Goal: Task Accomplishment & Management: Manage account settings

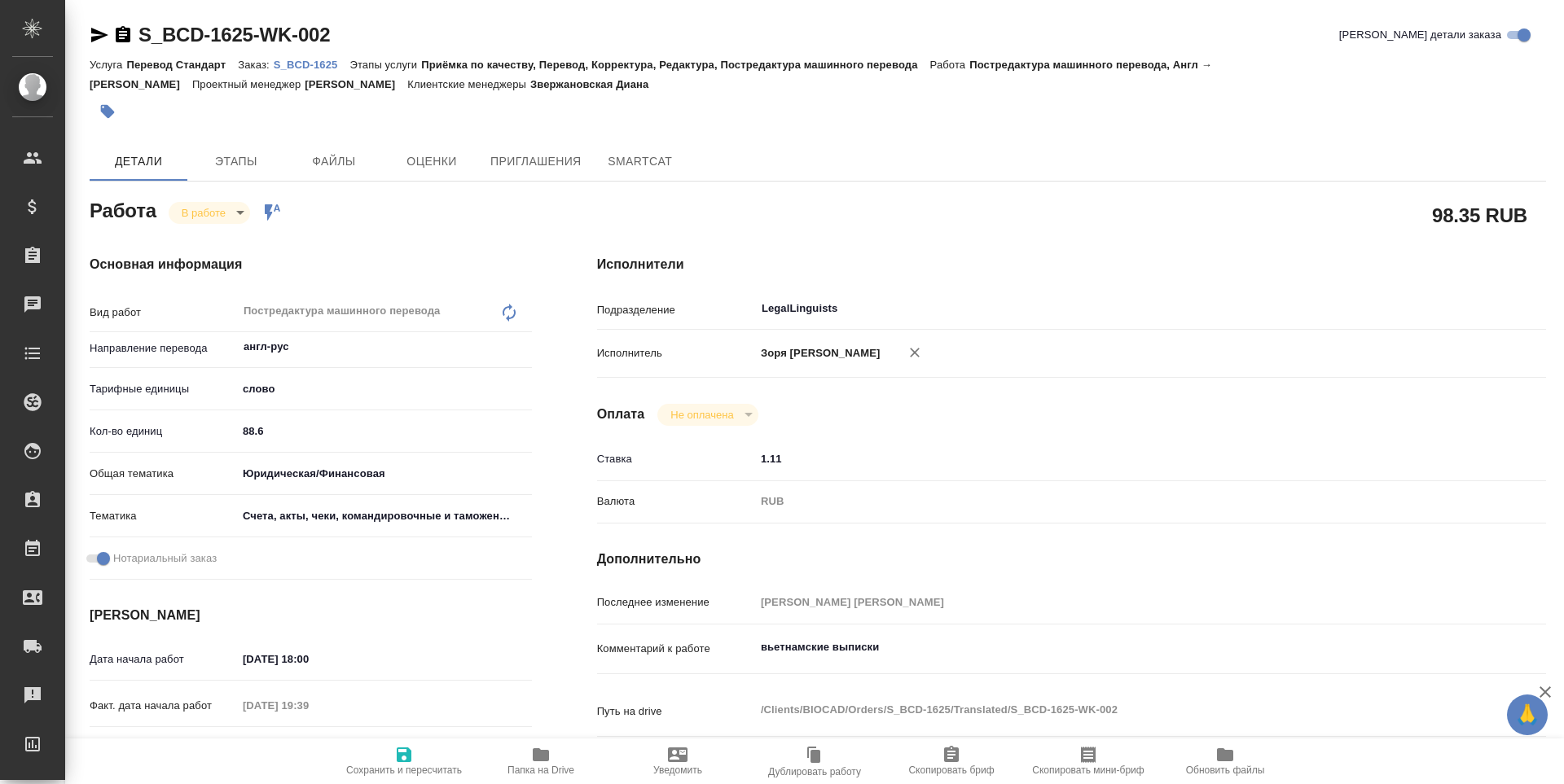
type textarea "x"
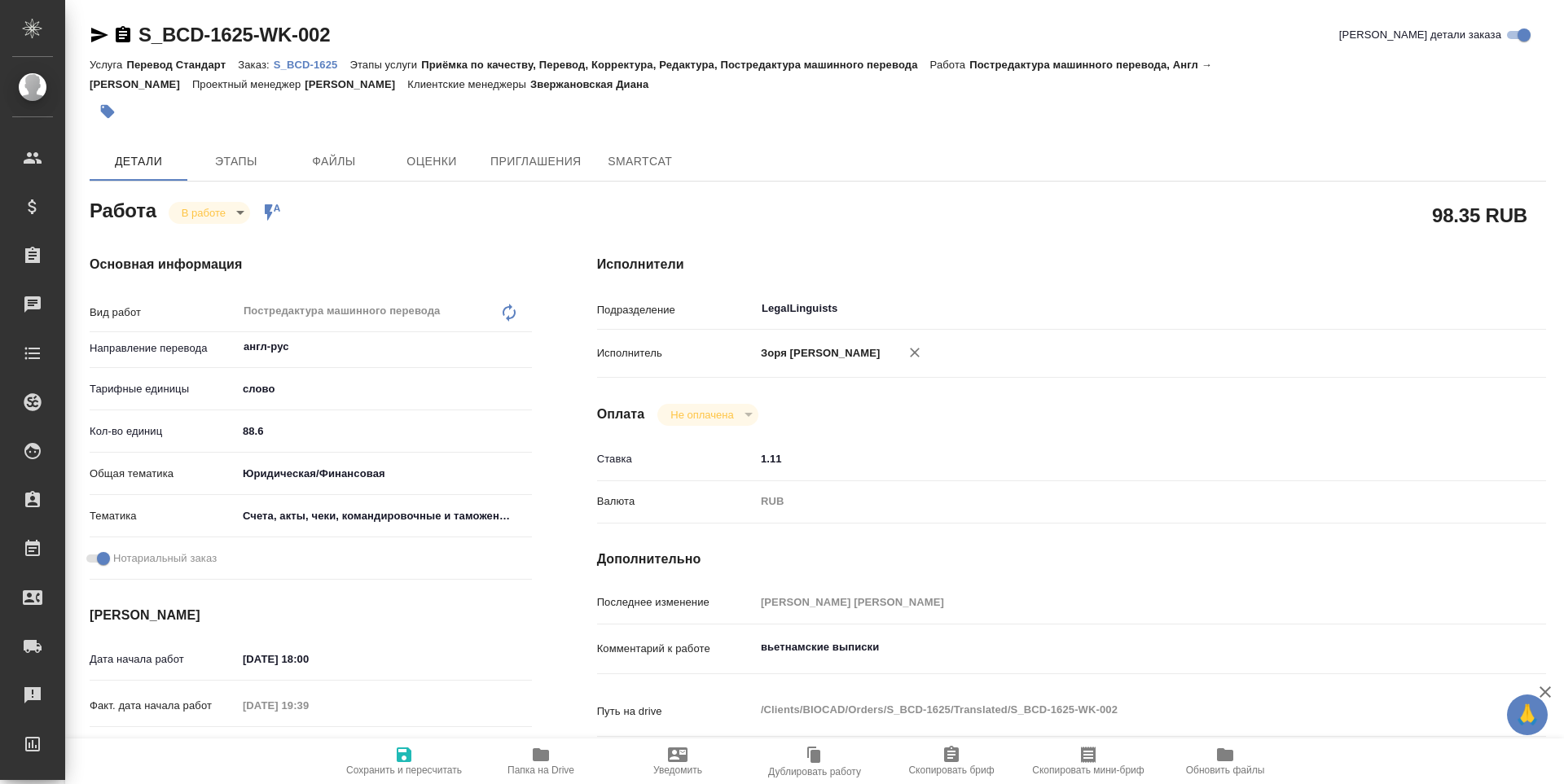
type textarea "x"
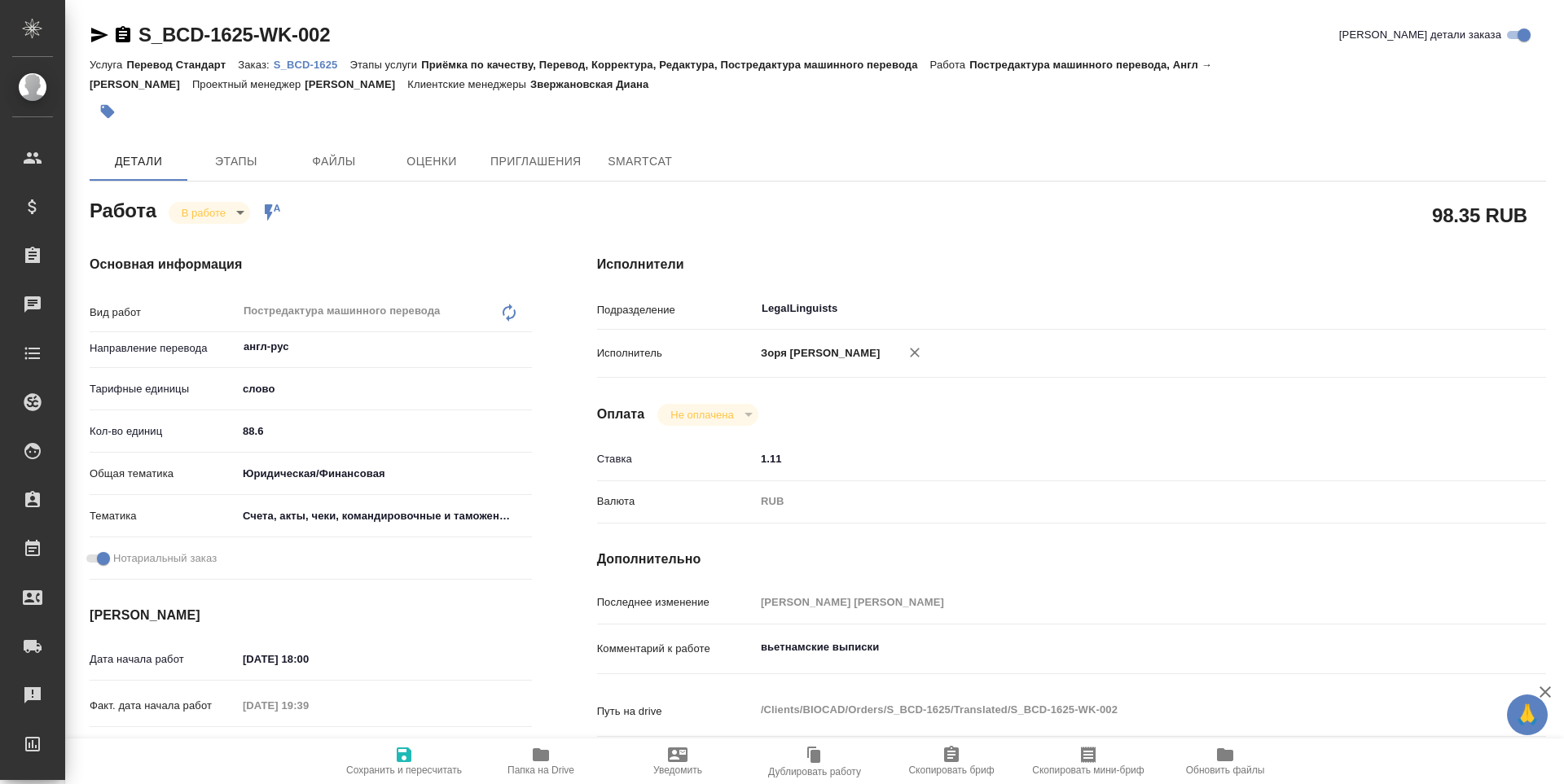
type textarea "x"
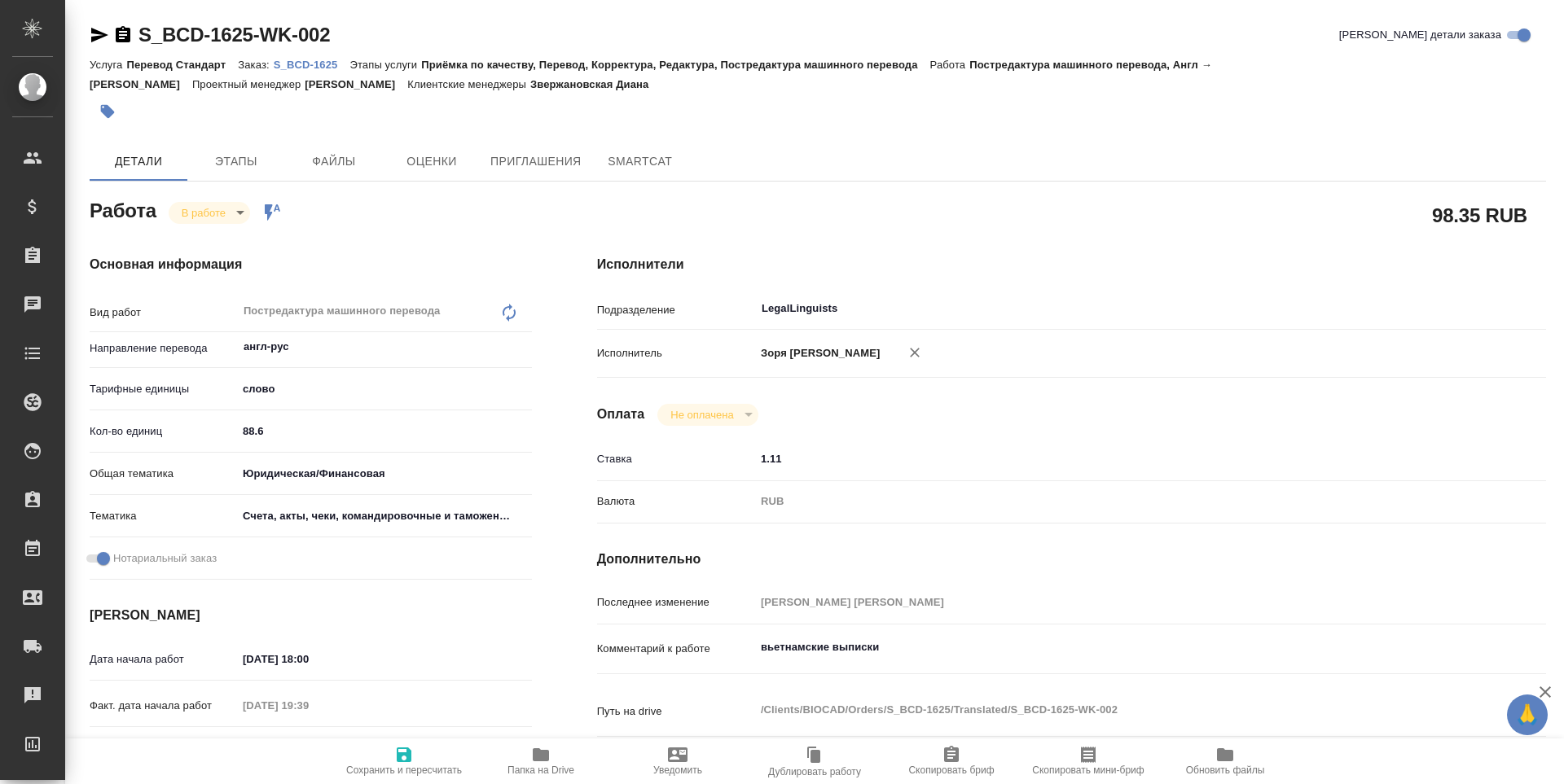
click at [535, 763] on icon "button" at bounding box center [540, 754] width 19 height 19
type textarea "x"
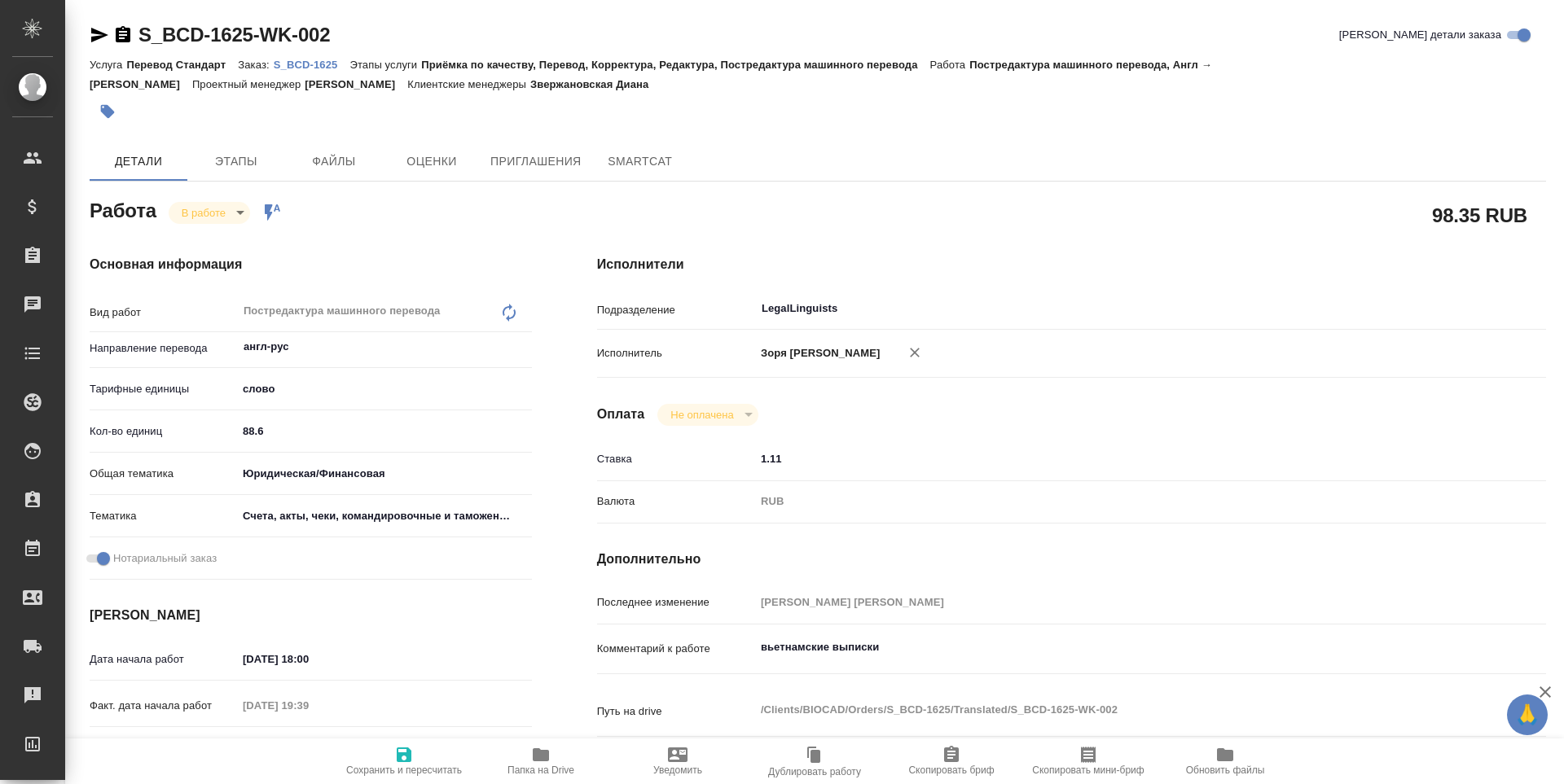
type textarea "x"
click at [96, 30] on icon "button" at bounding box center [100, 35] width 17 height 14
type textarea "x"
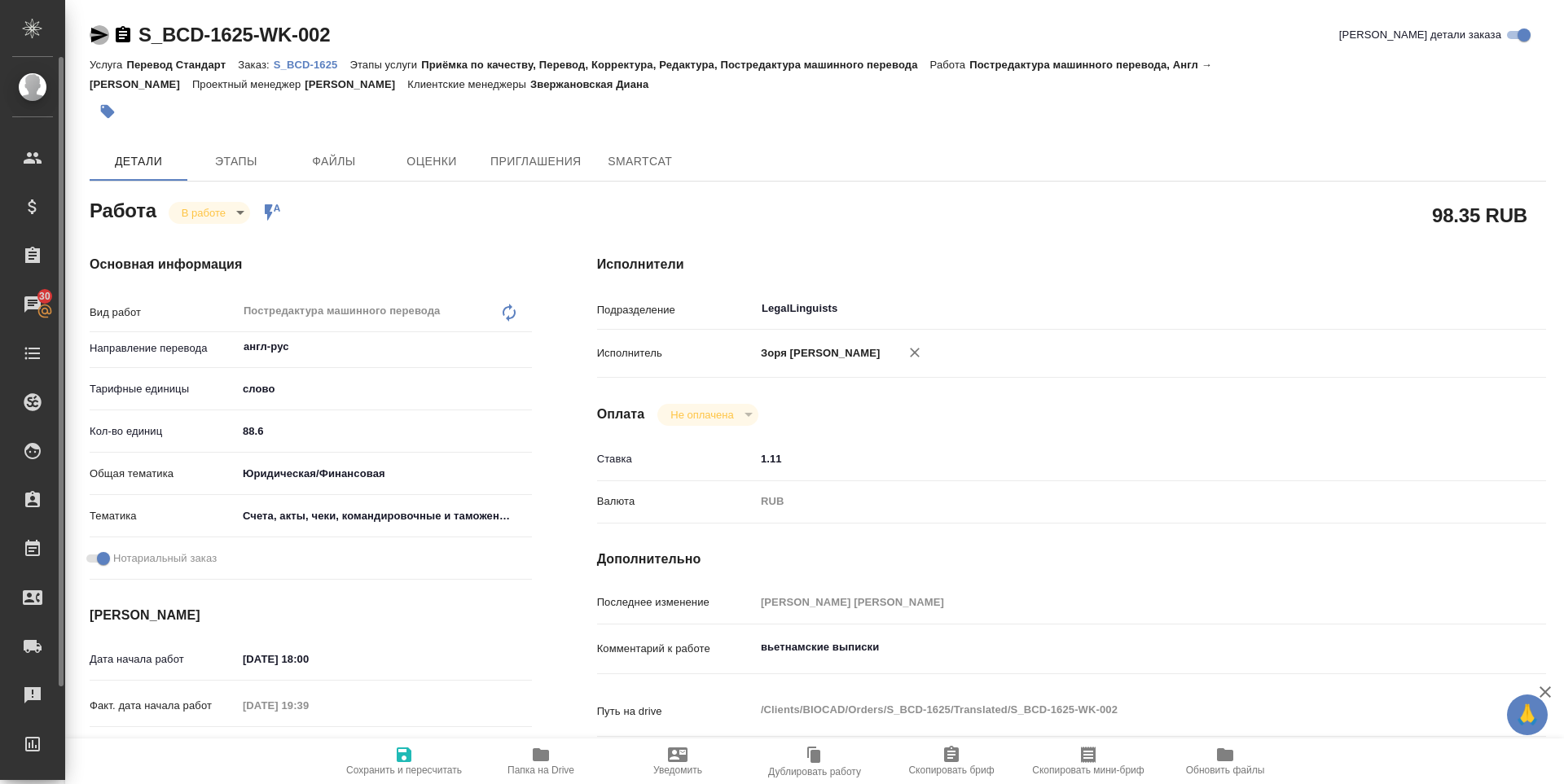
type textarea "x"
click at [233, 209] on body "🙏 .cls-1 fill:#fff; AWATERA Zoria Tatiana Клиенты Спецификации Заказы 30 Чаты T…" at bounding box center [782, 392] width 1564 height 784
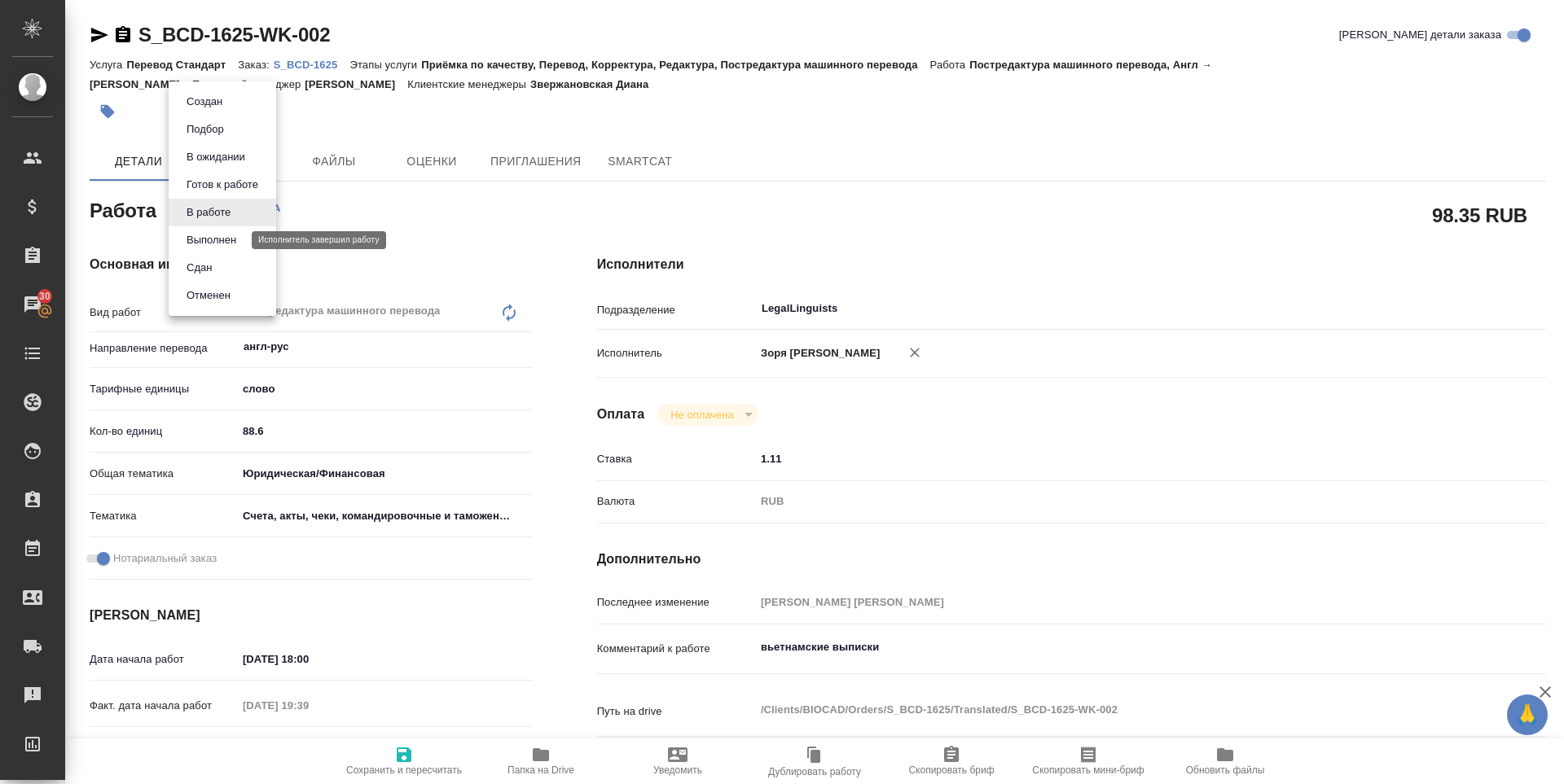
click at [222, 237] on button "Выполнен" at bounding box center [211, 240] width 60 height 18
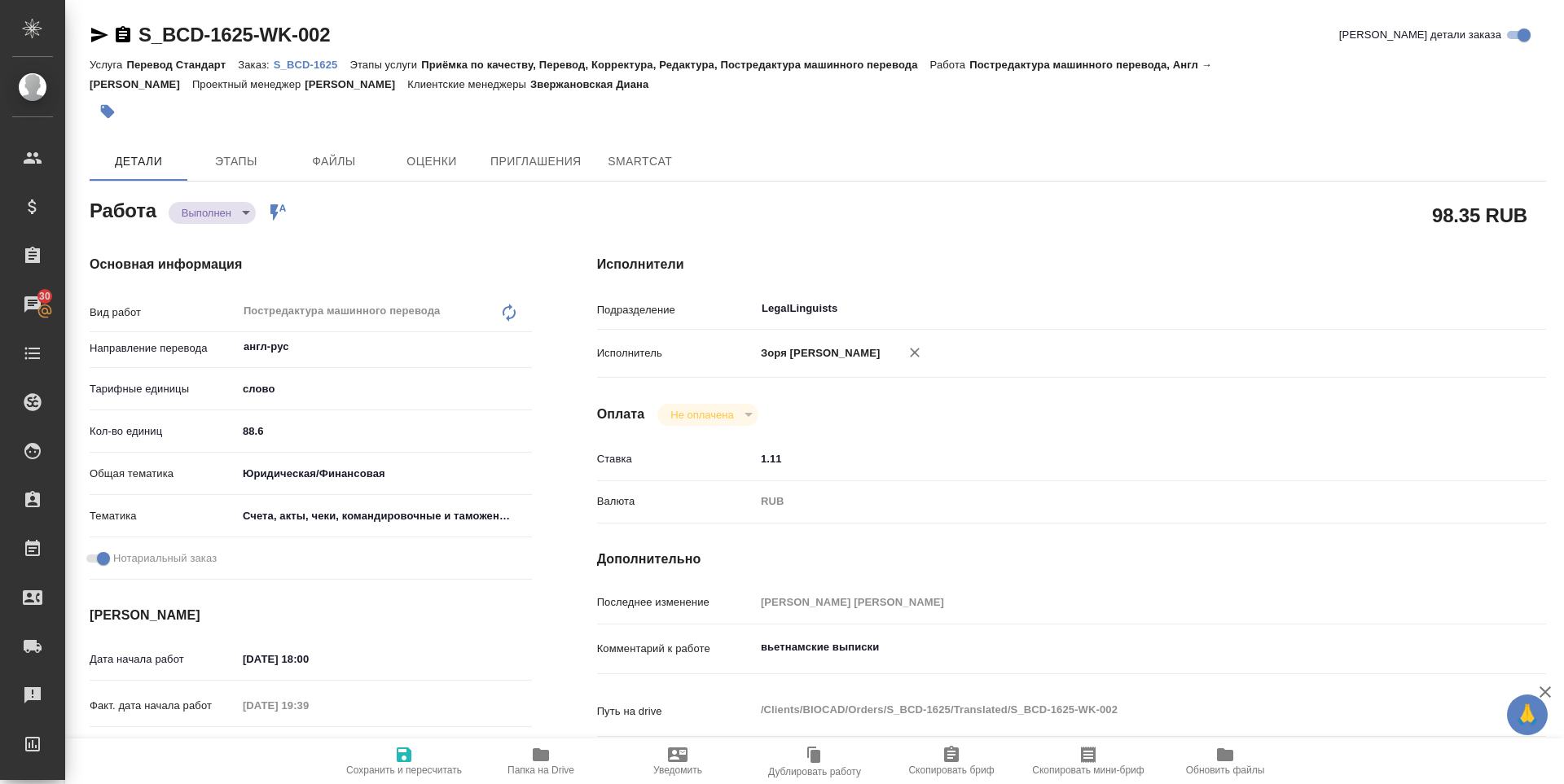
type textarea "x"
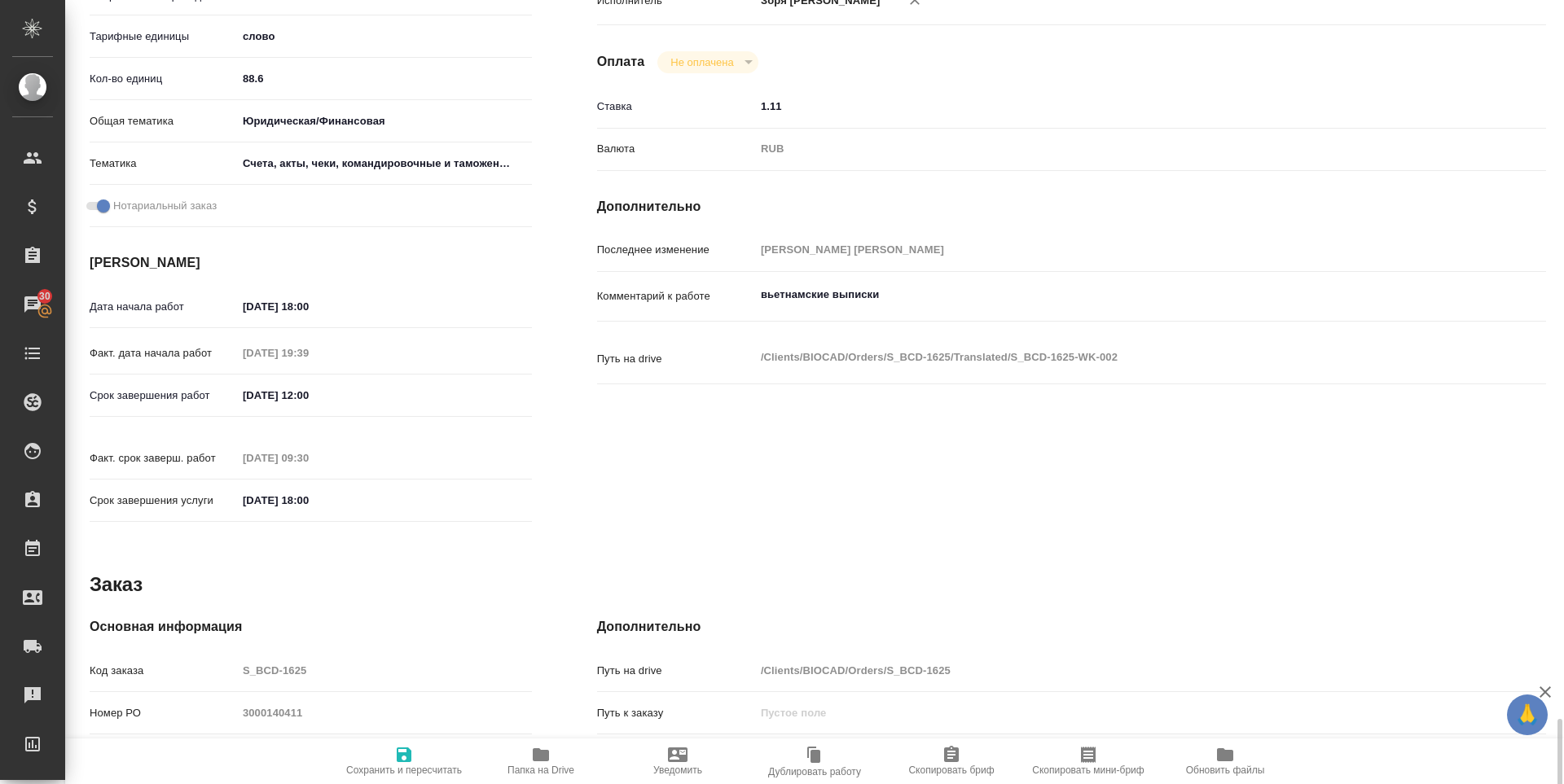
scroll to position [705, 0]
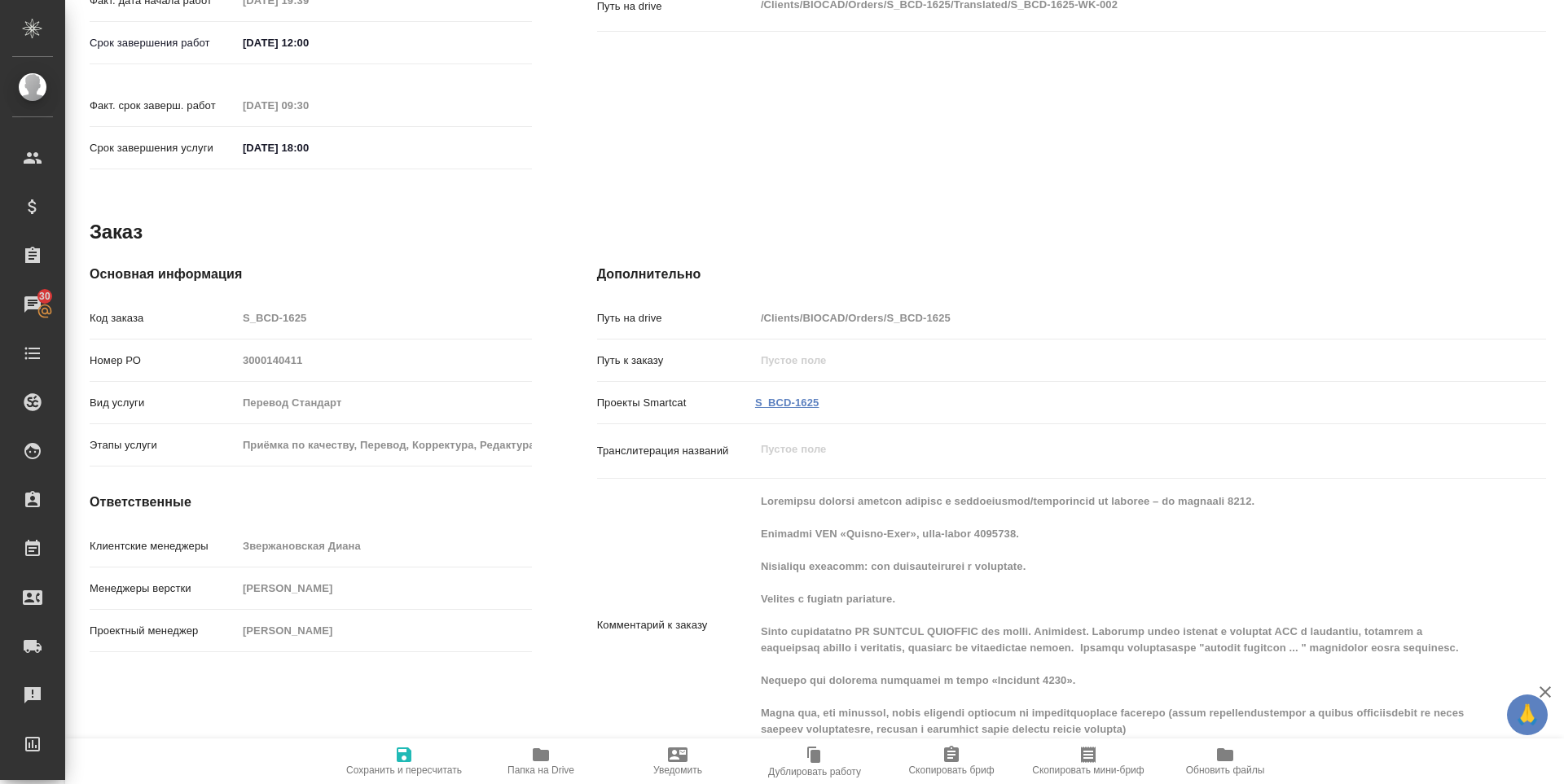
click at [784, 396] on link "S_BCD-1625" at bounding box center [786, 402] width 65 height 13
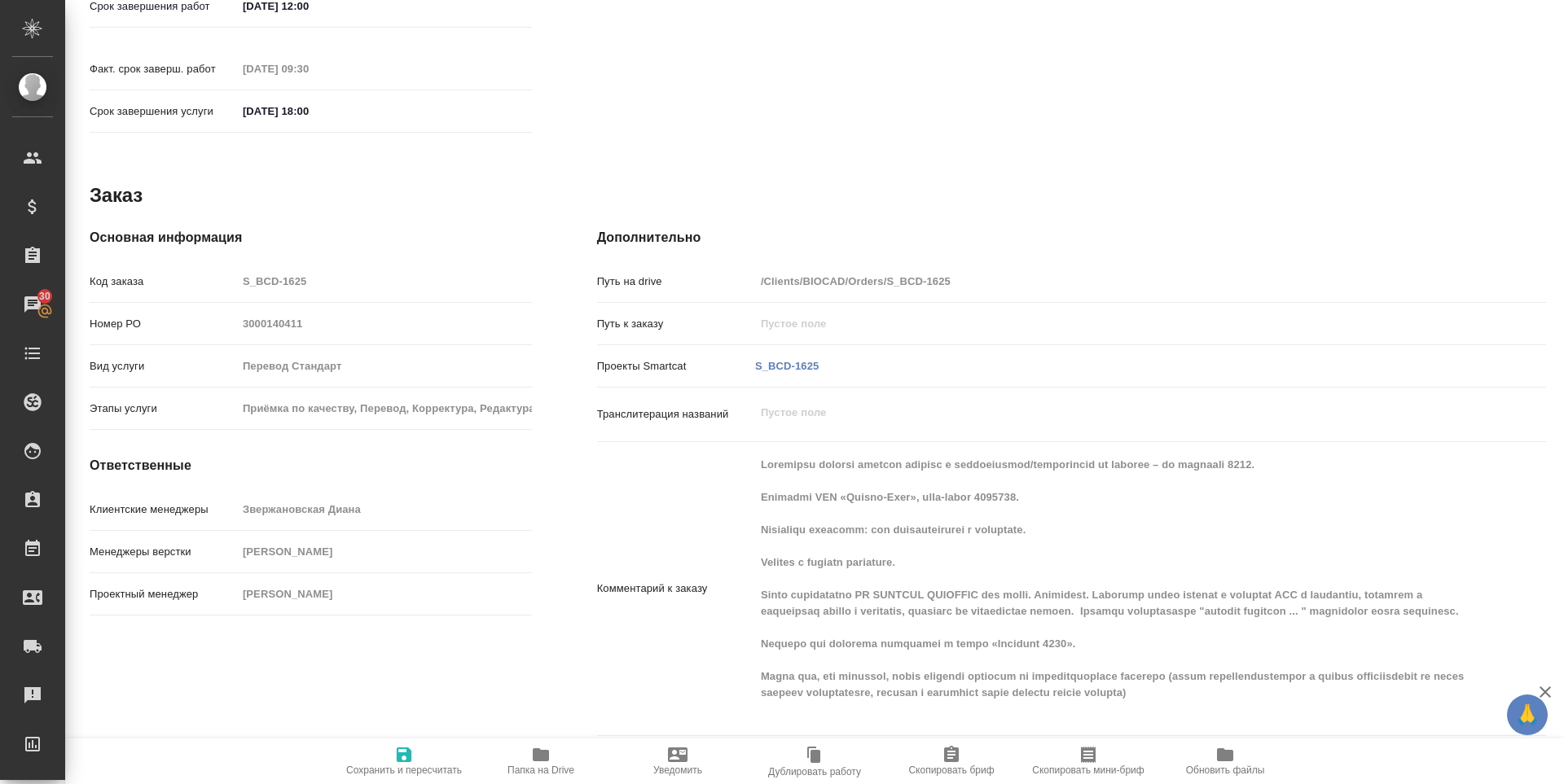
scroll to position [44, 0]
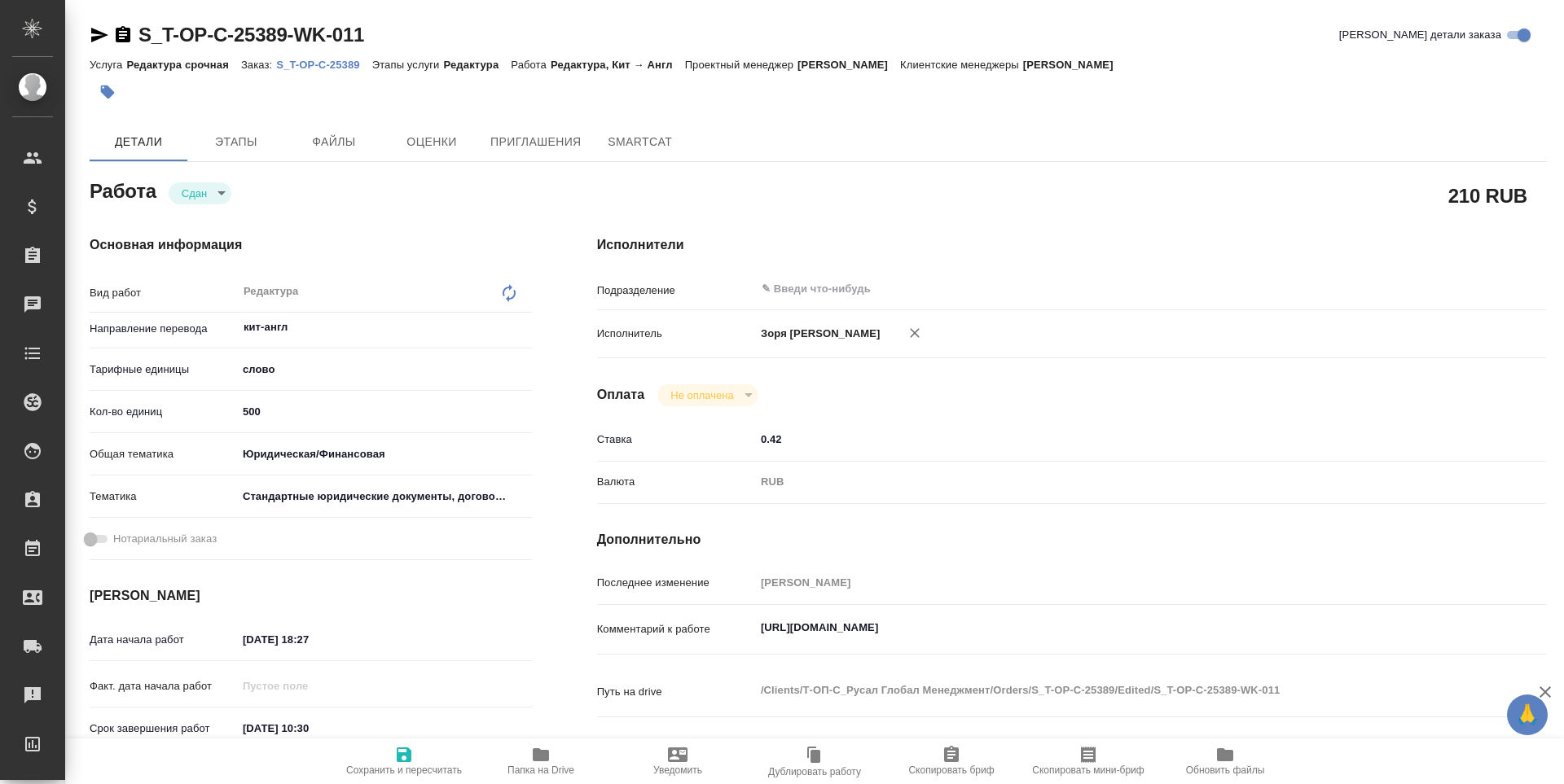
type textarea "x"
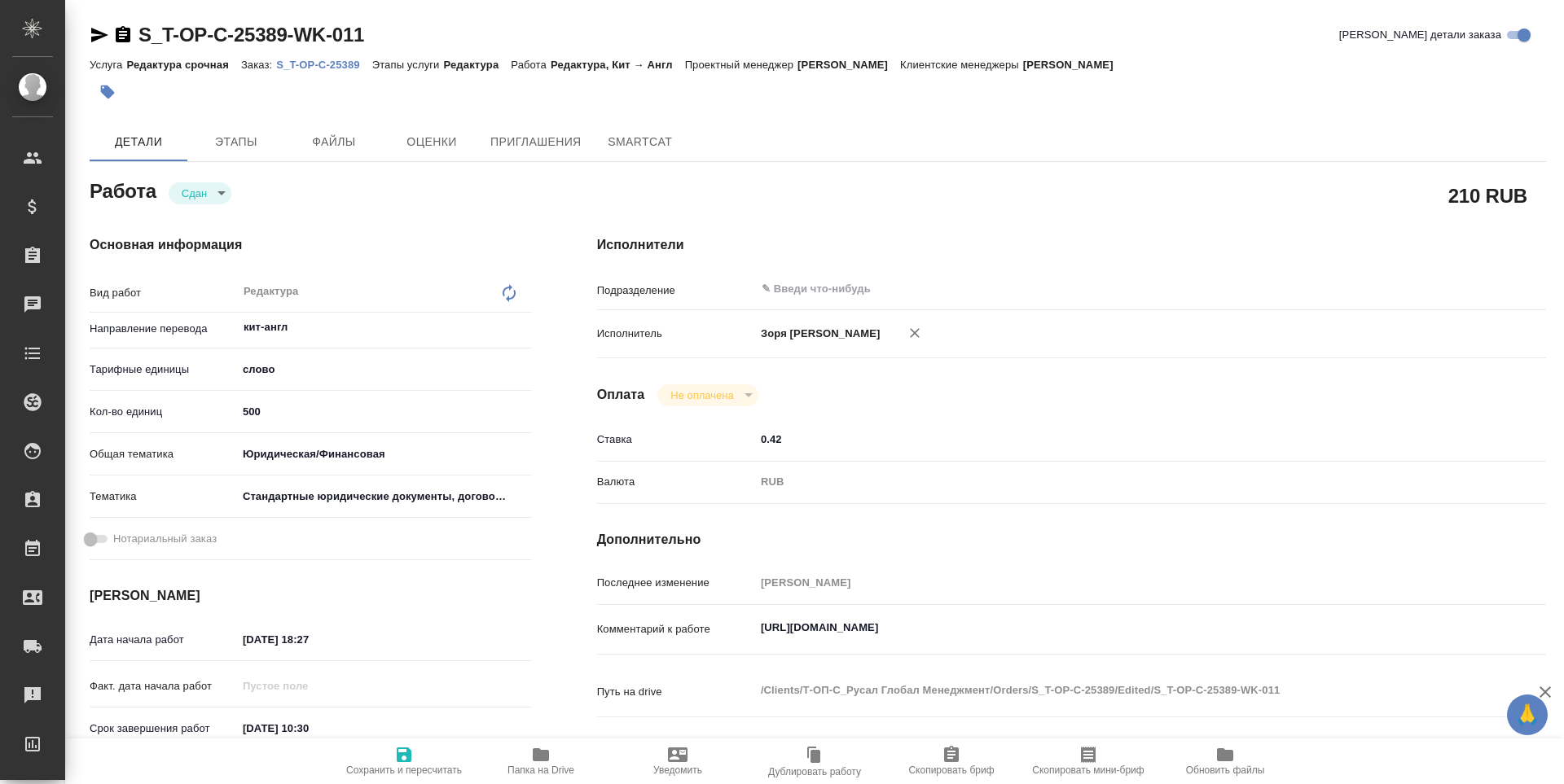
type textarea "x"
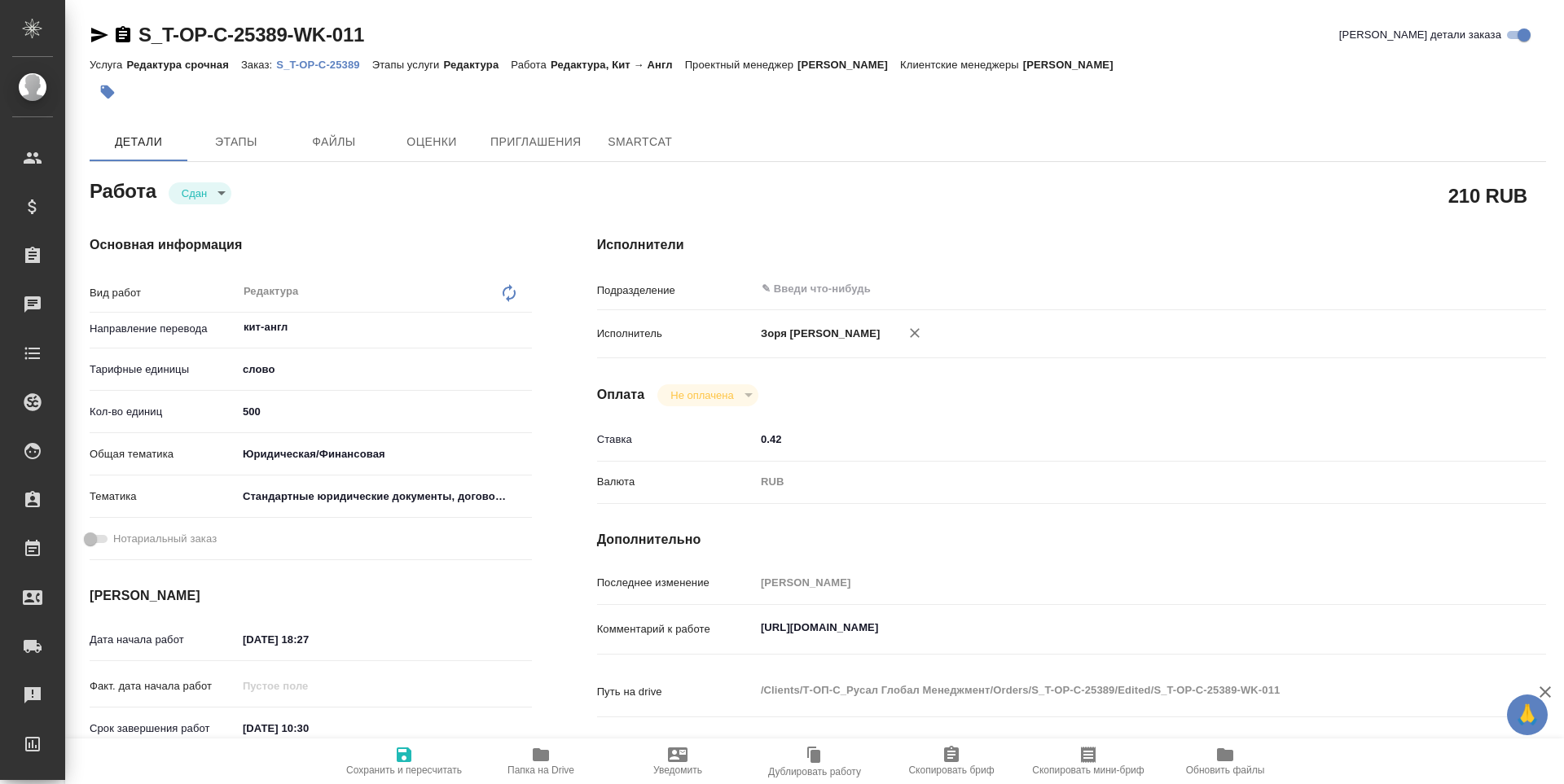
type textarea "x"
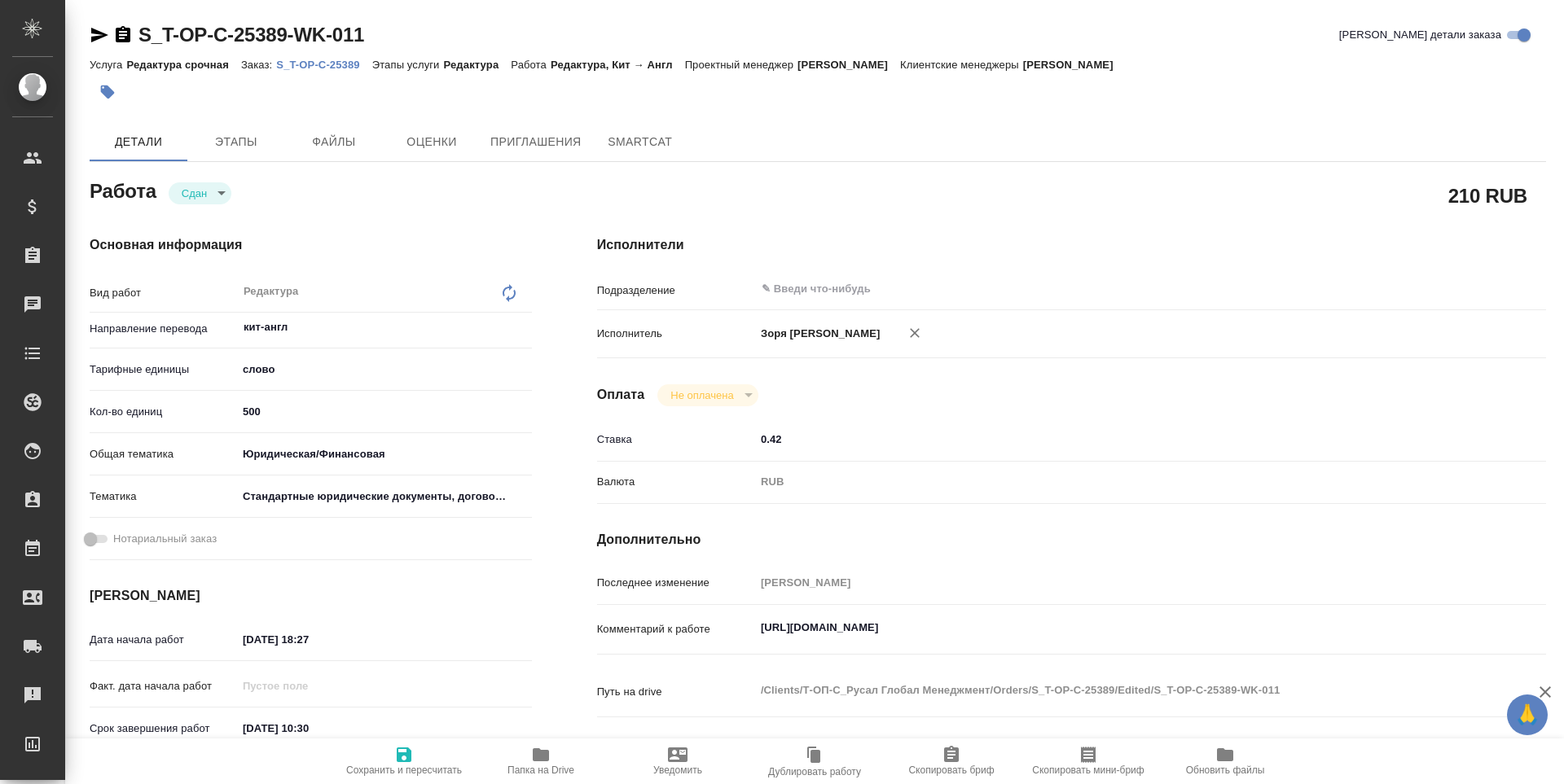
type textarea "x"
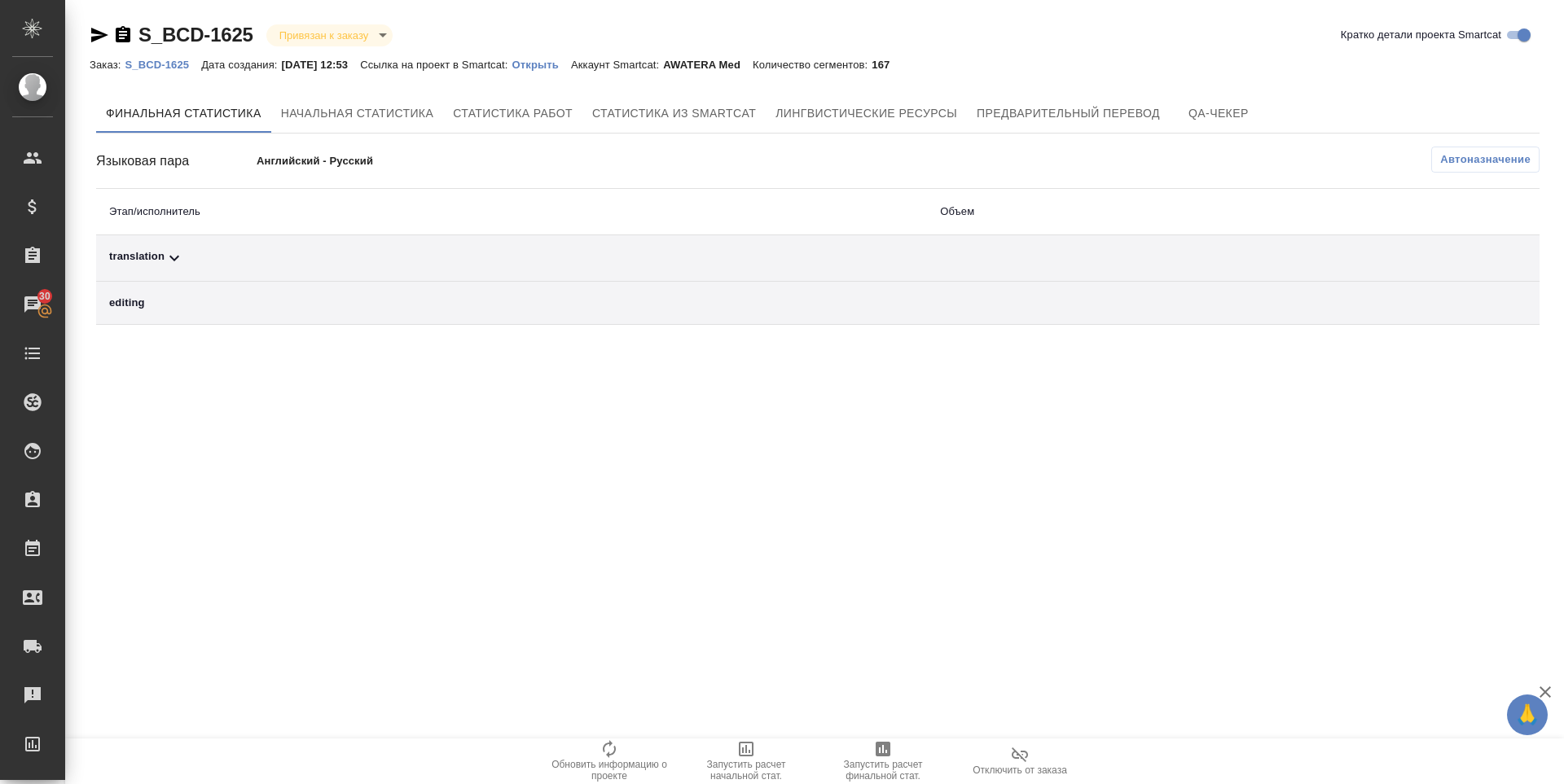
click at [145, 256] on div "translation" at bounding box center [511, 257] width 805 height 19
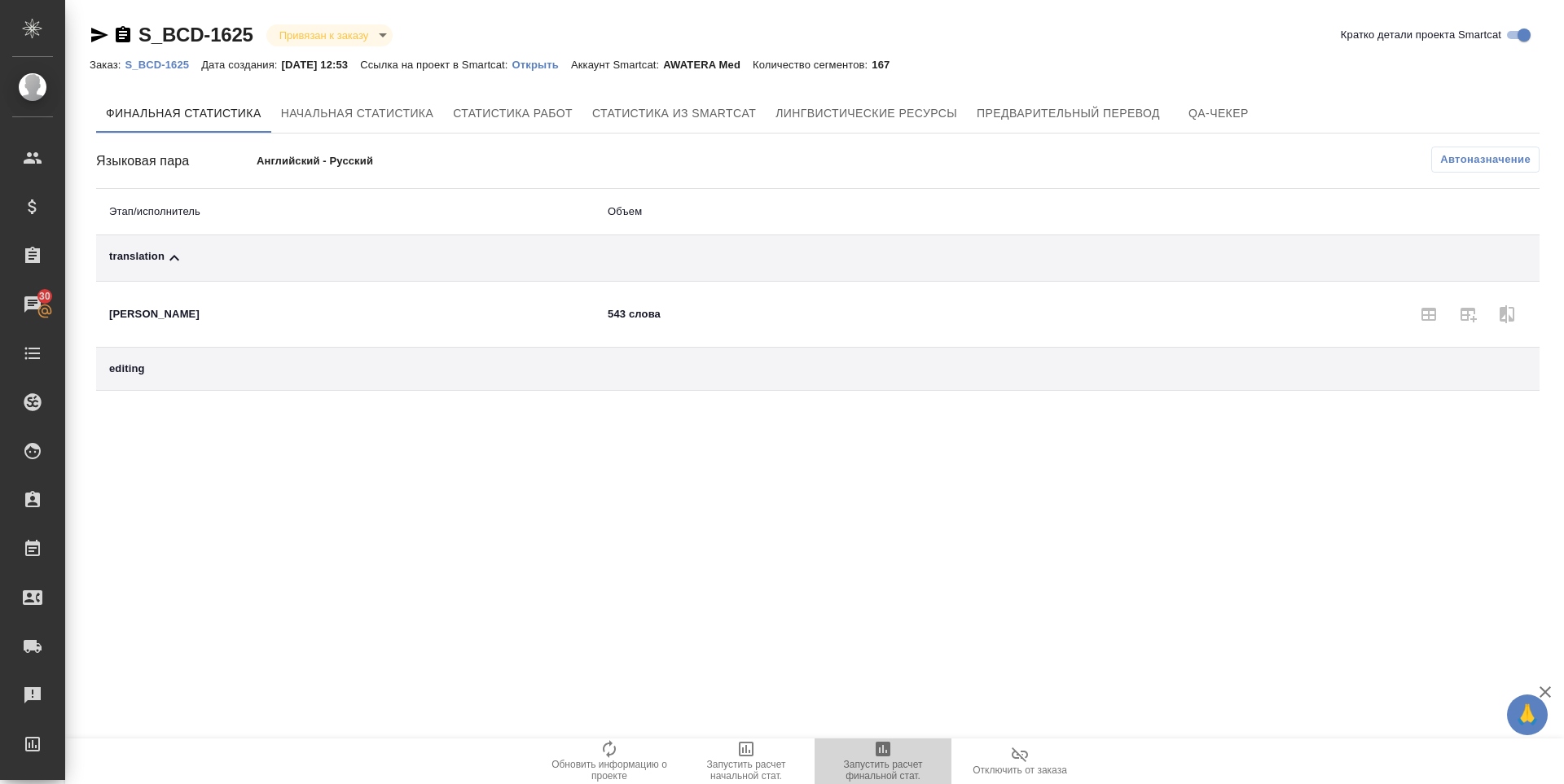
click at [895, 767] on span "Запустить расчет финальной стат." at bounding box center [883, 770] width 118 height 23
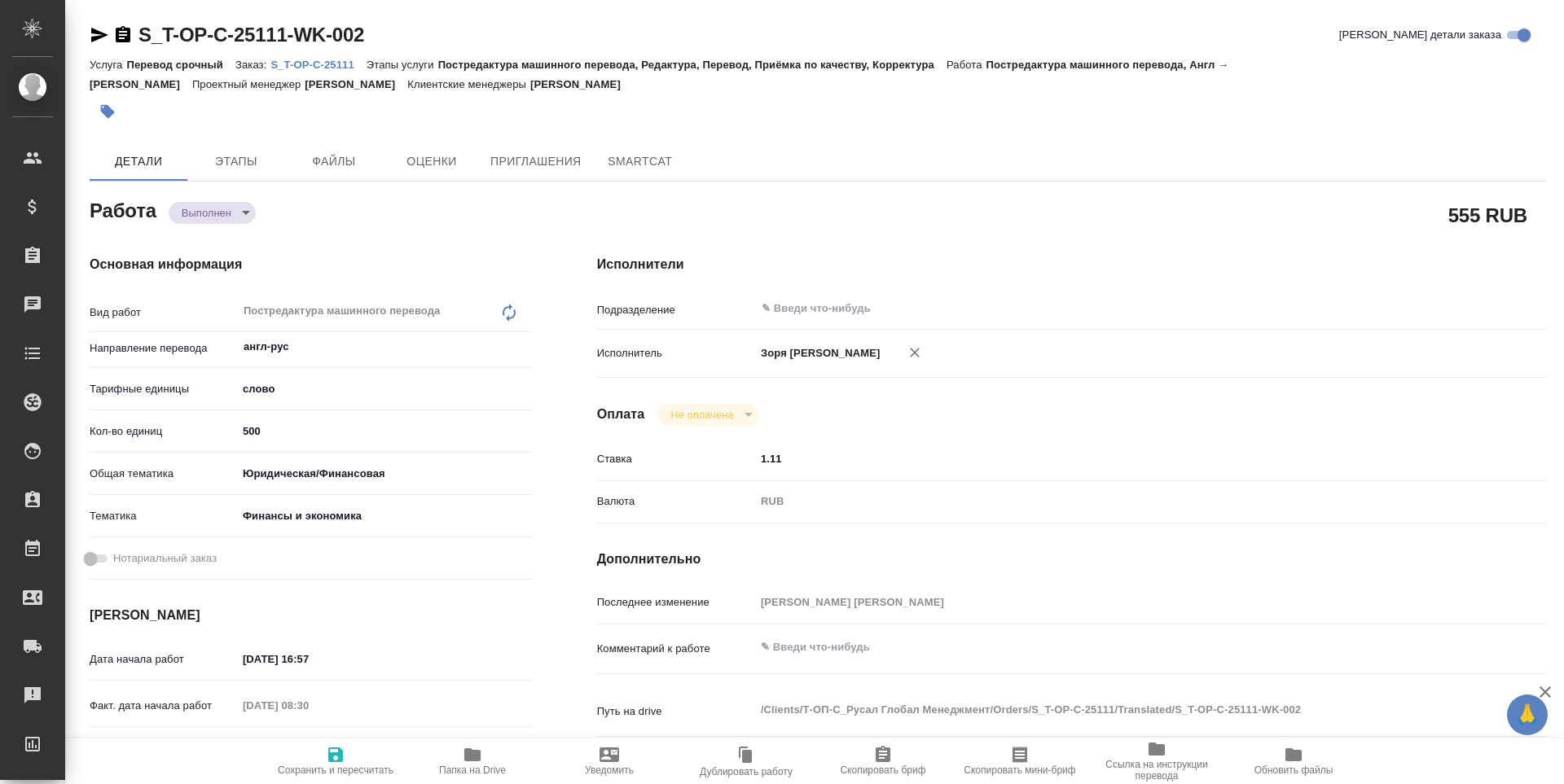
type textarea "x"
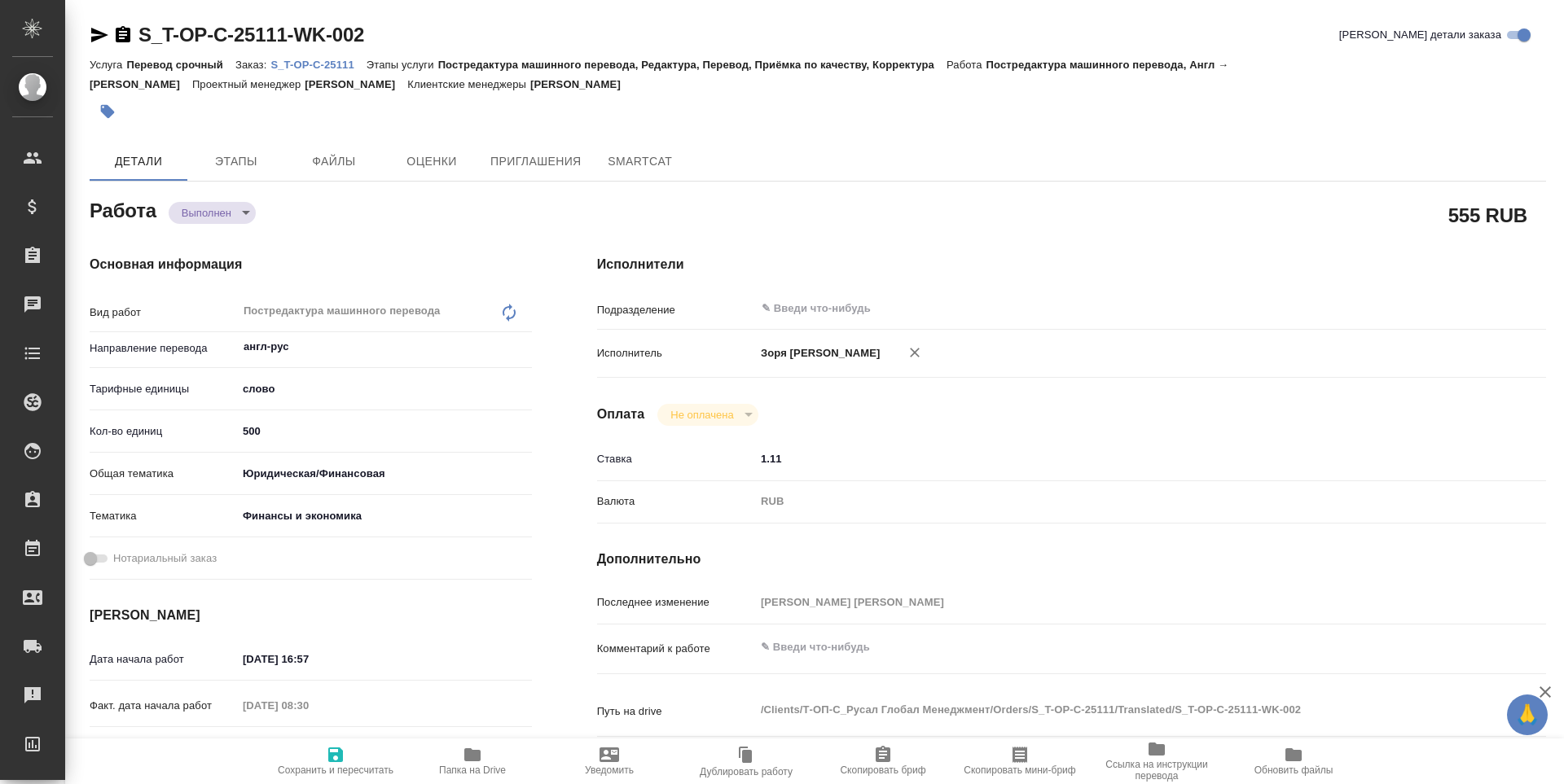
type textarea "x"
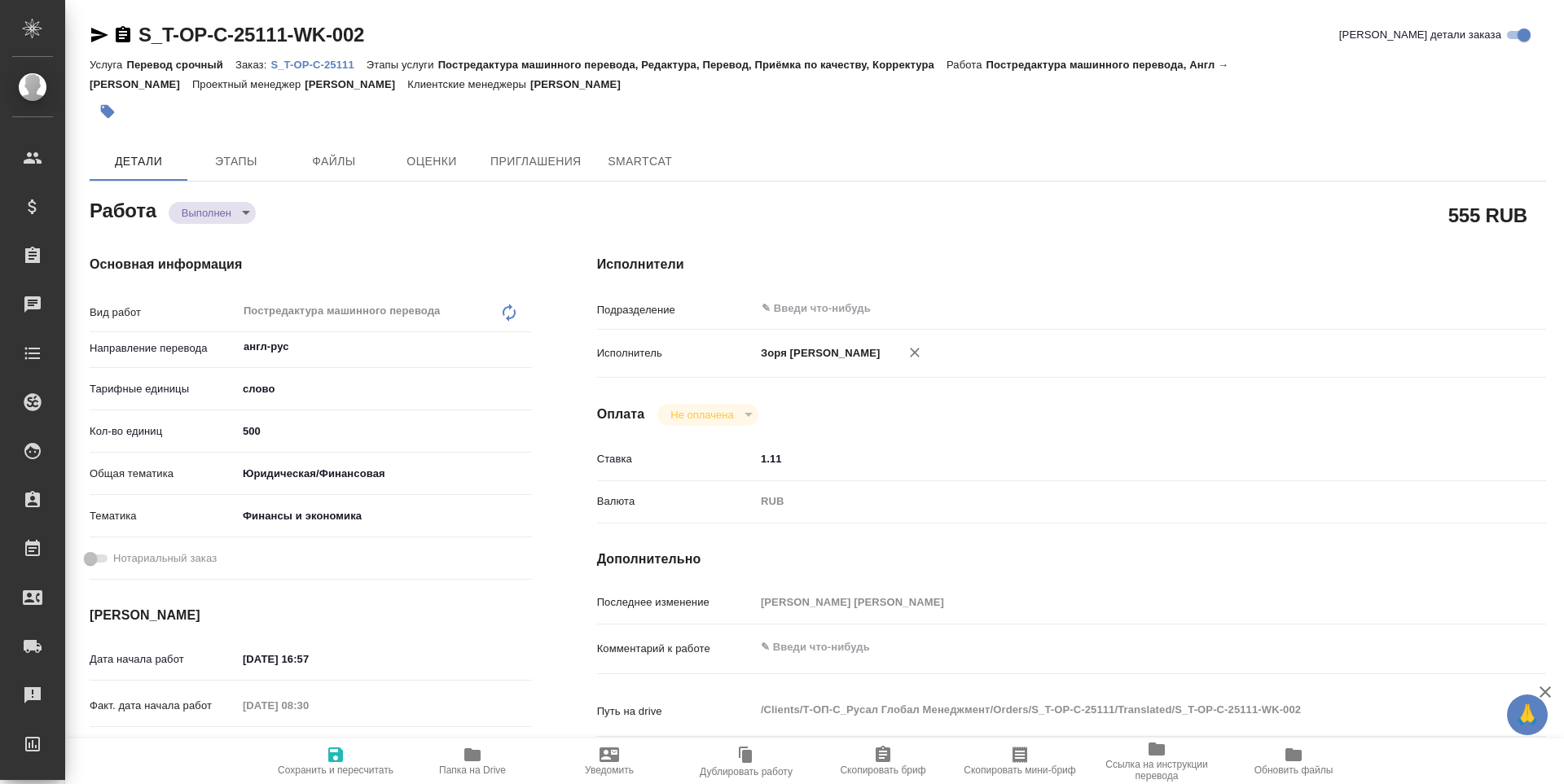
type textarea "x"
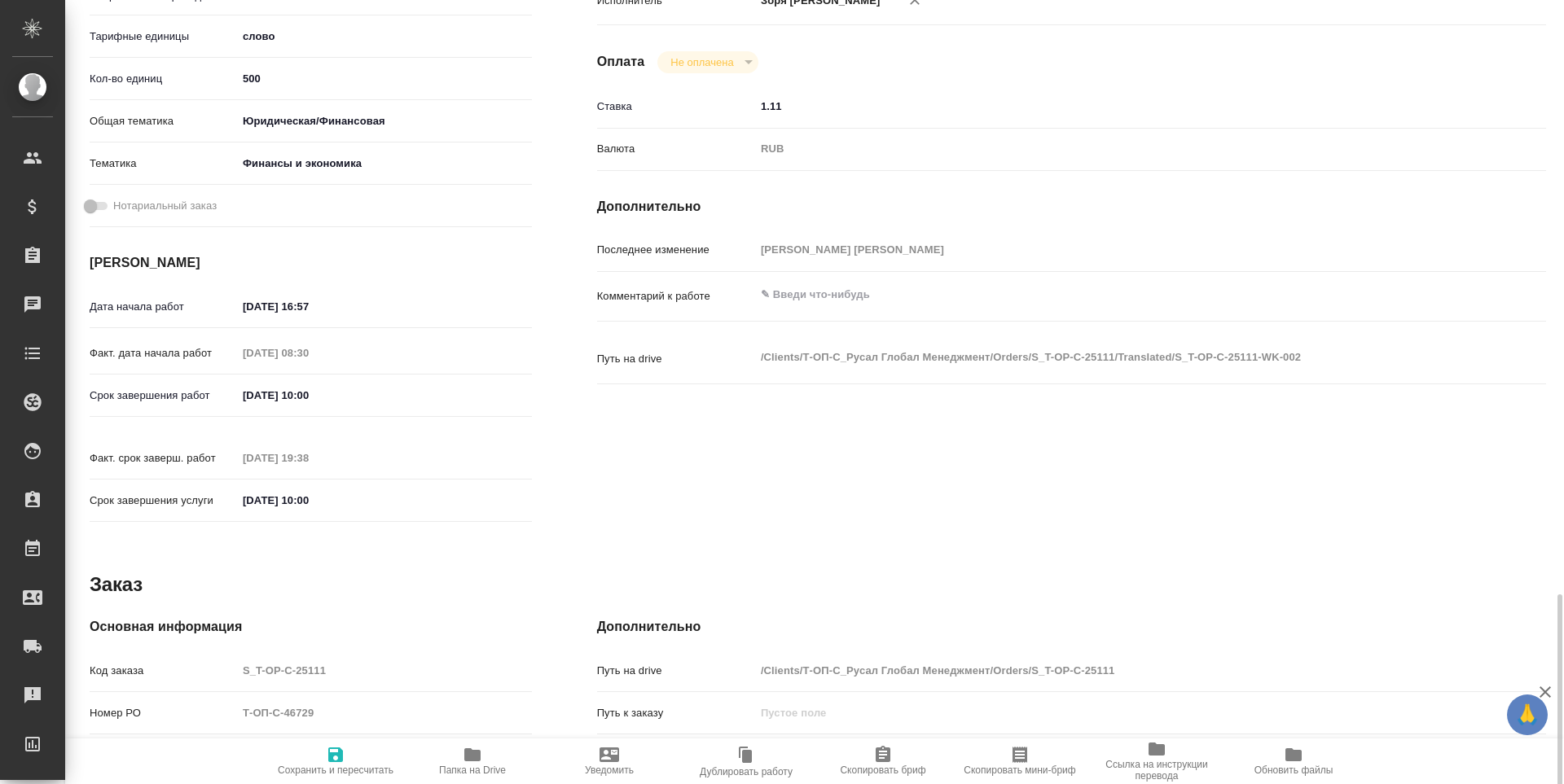
scroll to position [605, 0]
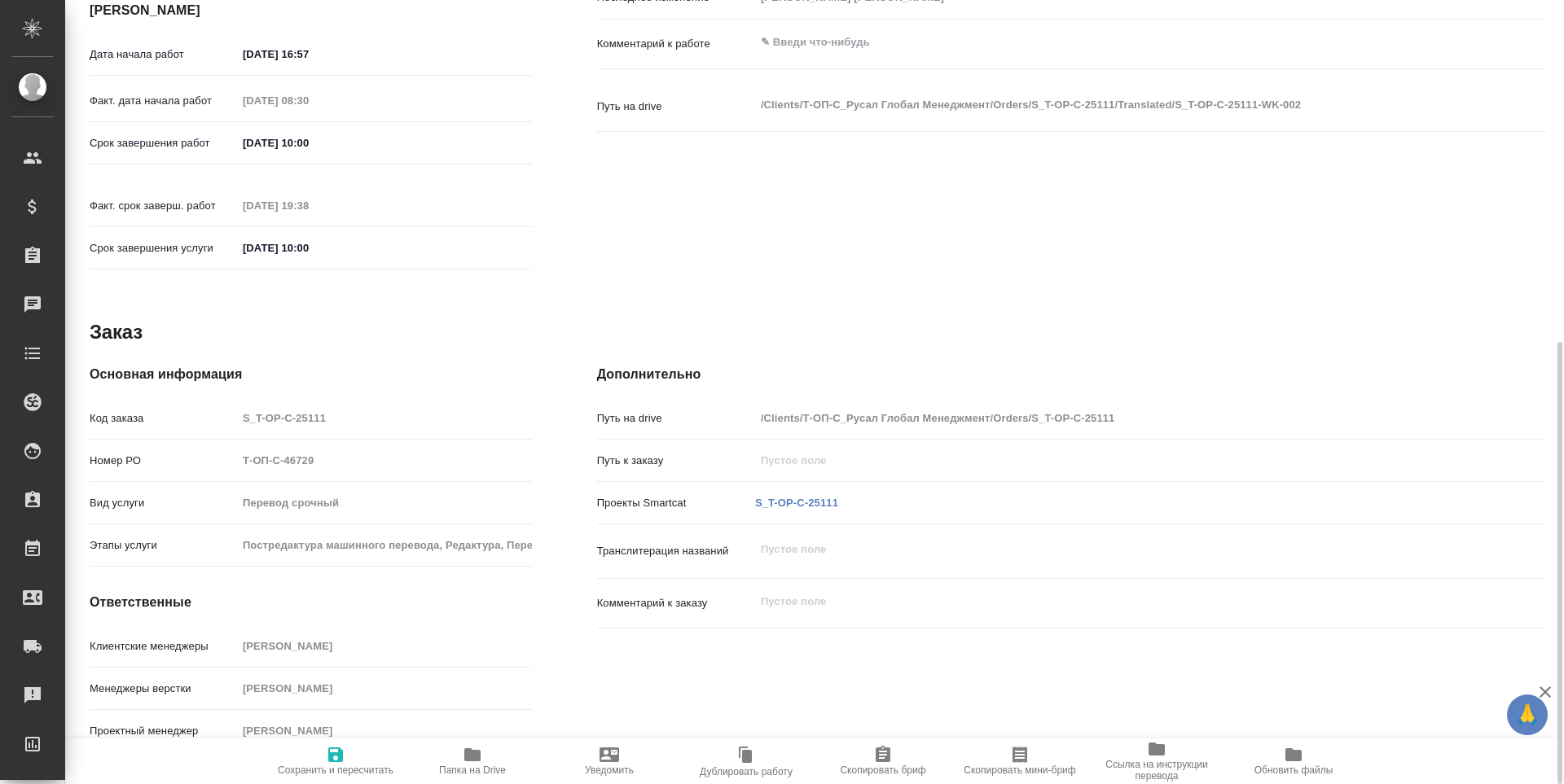
type textarea "x"
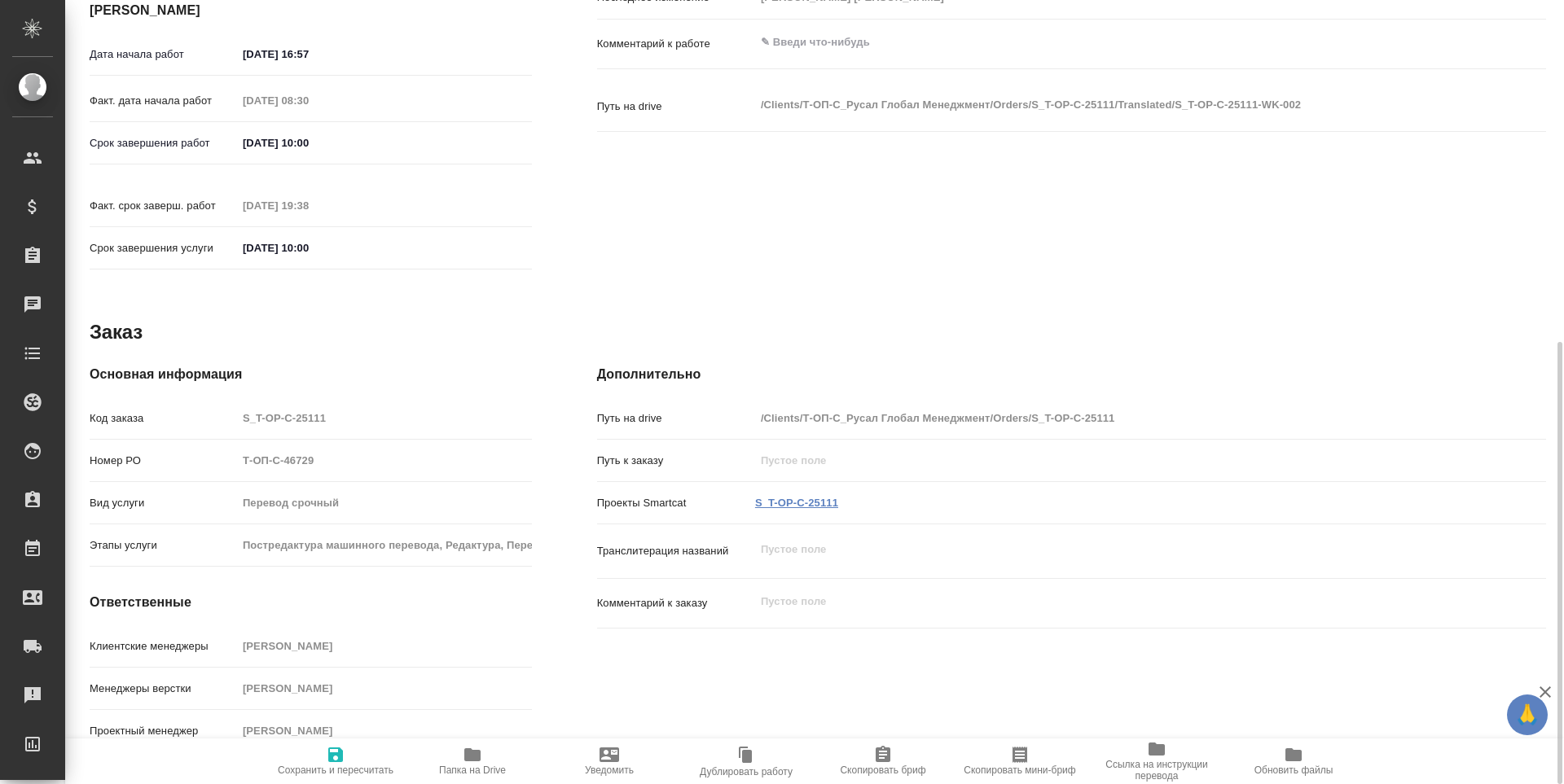
click at [812, 497] on link "S_T-OP-C-25111" at bounding box center [796, 502] width 83 height 13
click at [462, 752] on span "Папка на Drive" at bounding box center [473, 760] width 118 height 31
type textarea "x"
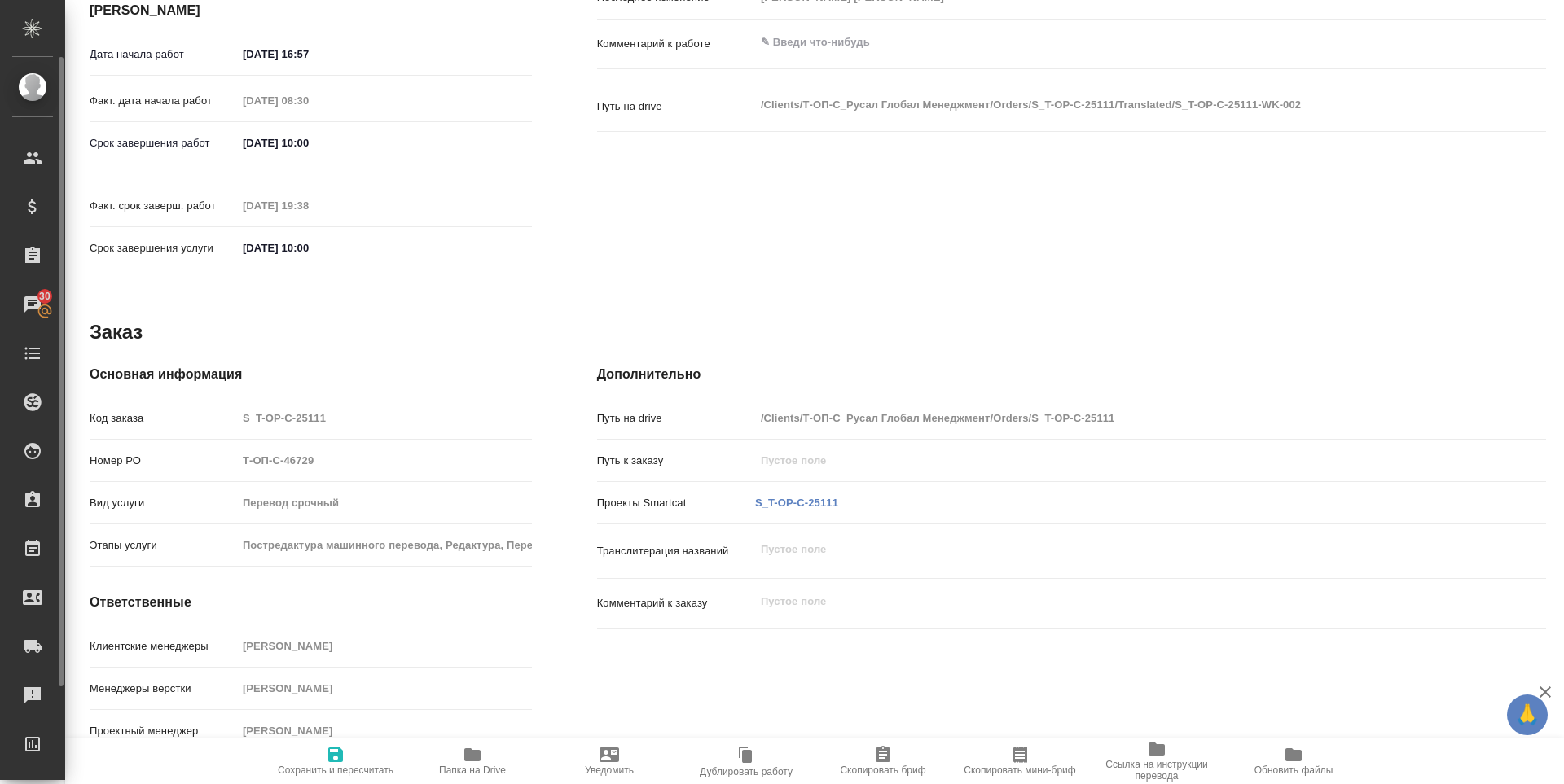
type textarea "x"
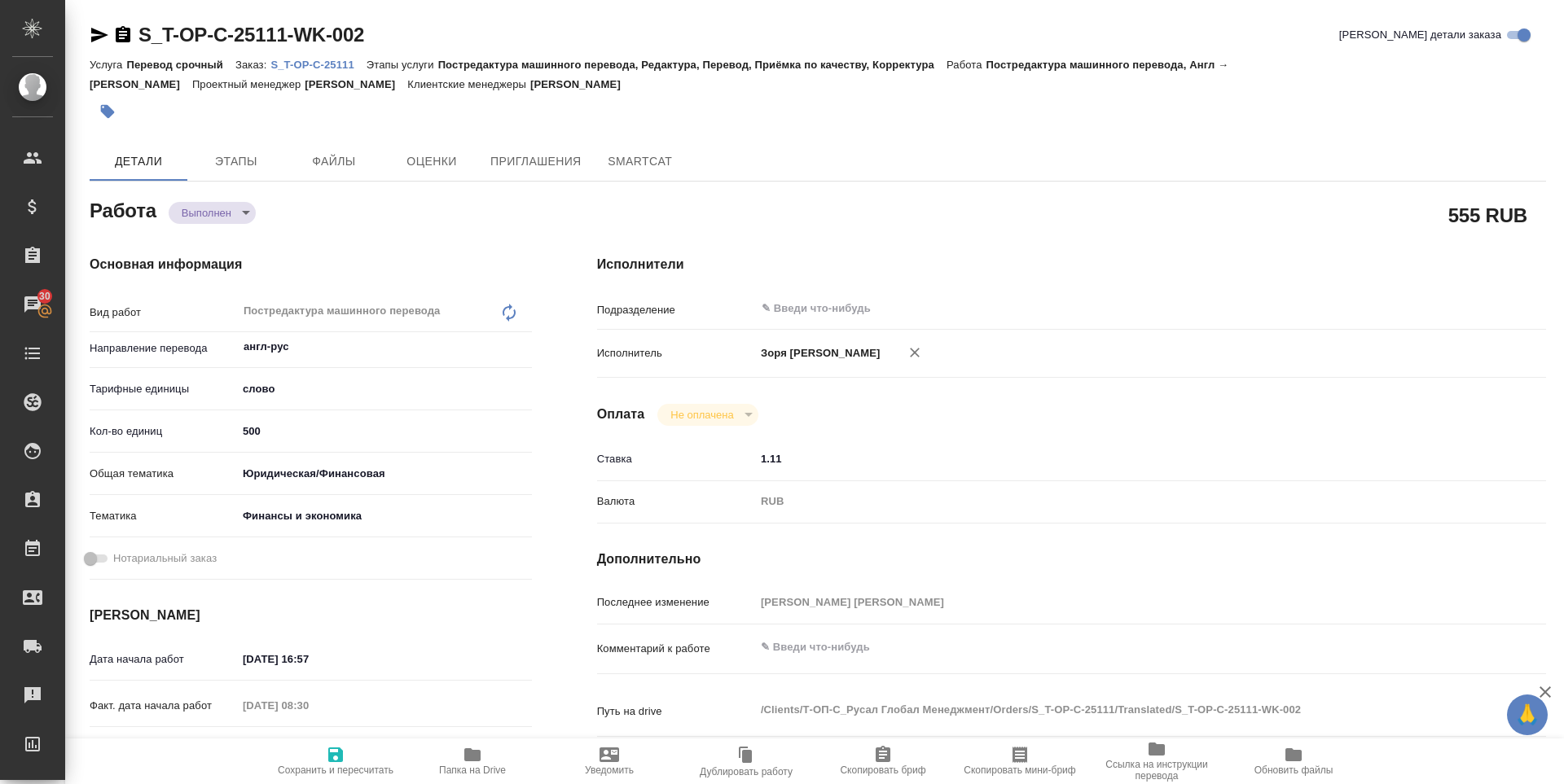
click at [98, 29] on icon "button" at bounding box center [99, 35] width 19 height 19
type textarea "x"
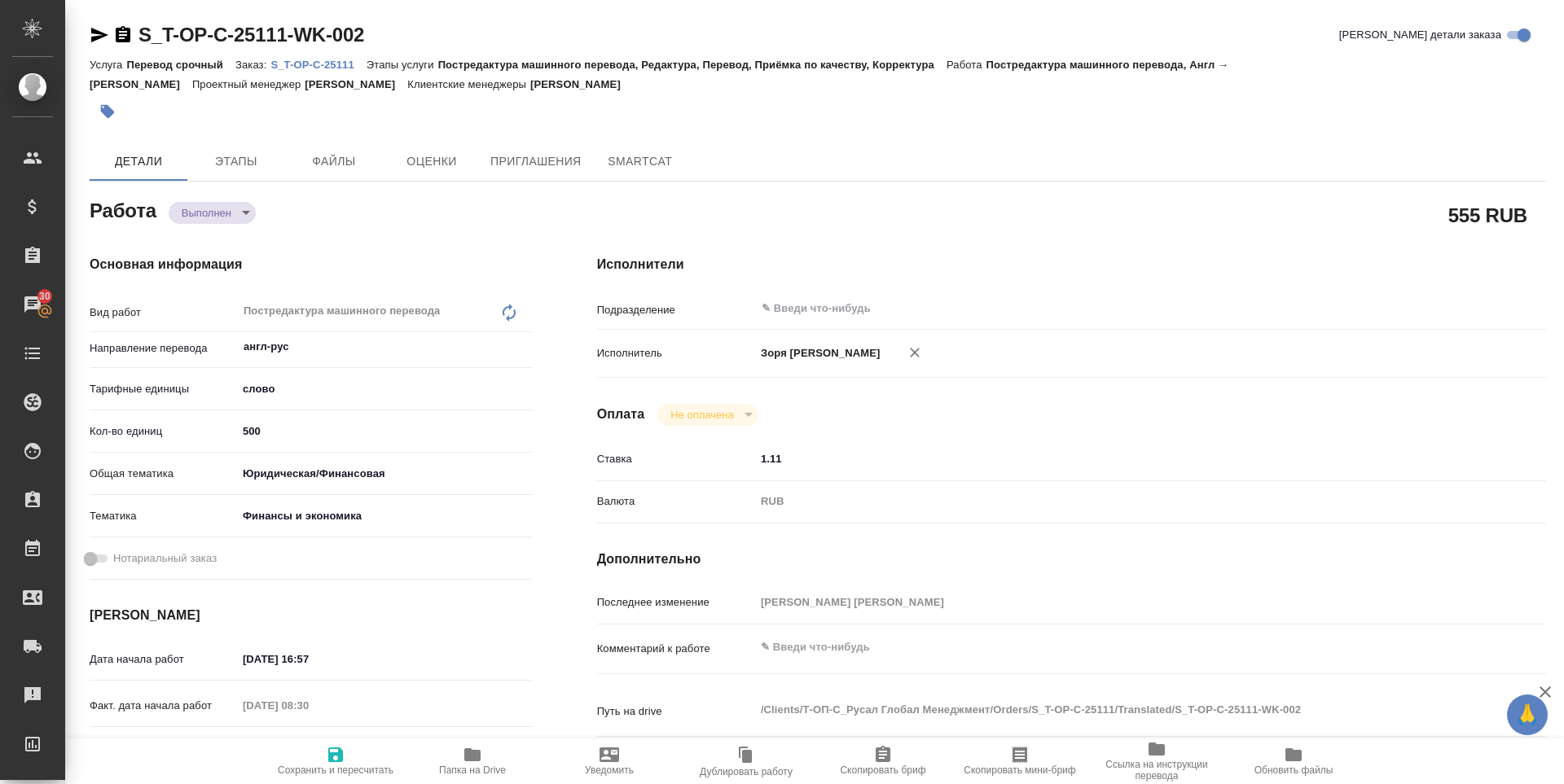
type textarea "x"
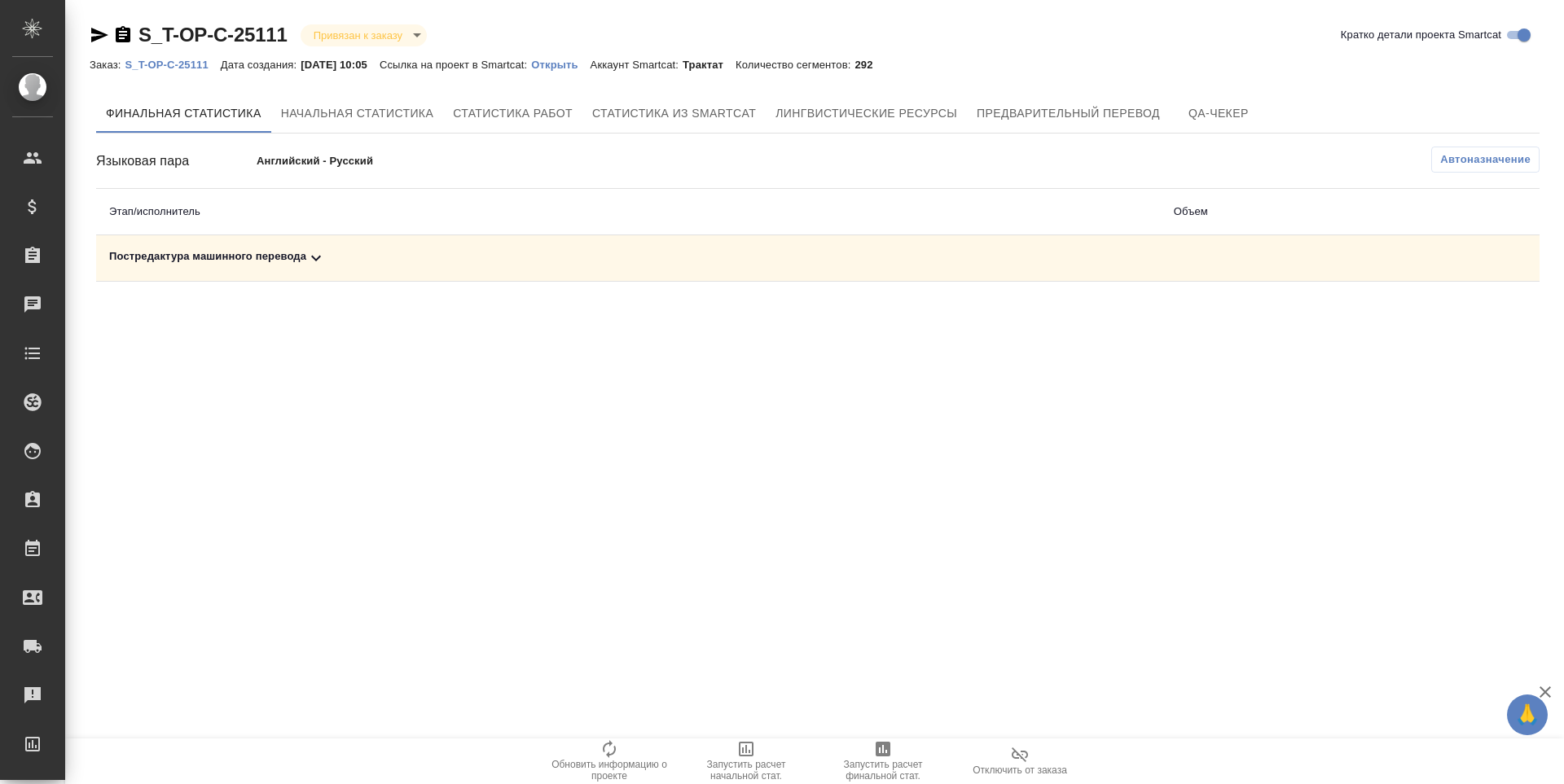
click at [898, 756] on span "Запустить расчет финальной стат." at bounding box center [883, 760] width 118 height 42
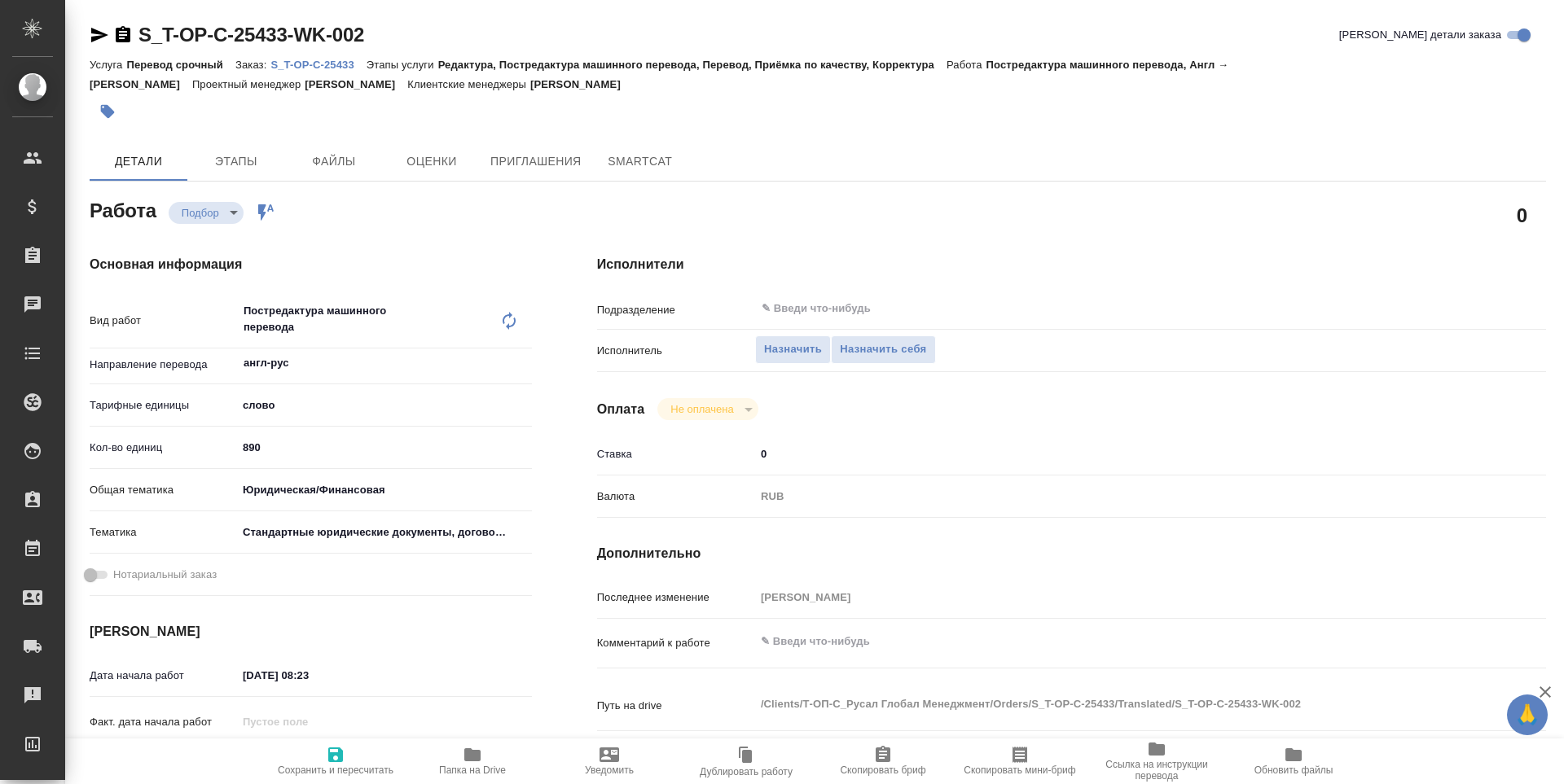
type textarea "x"
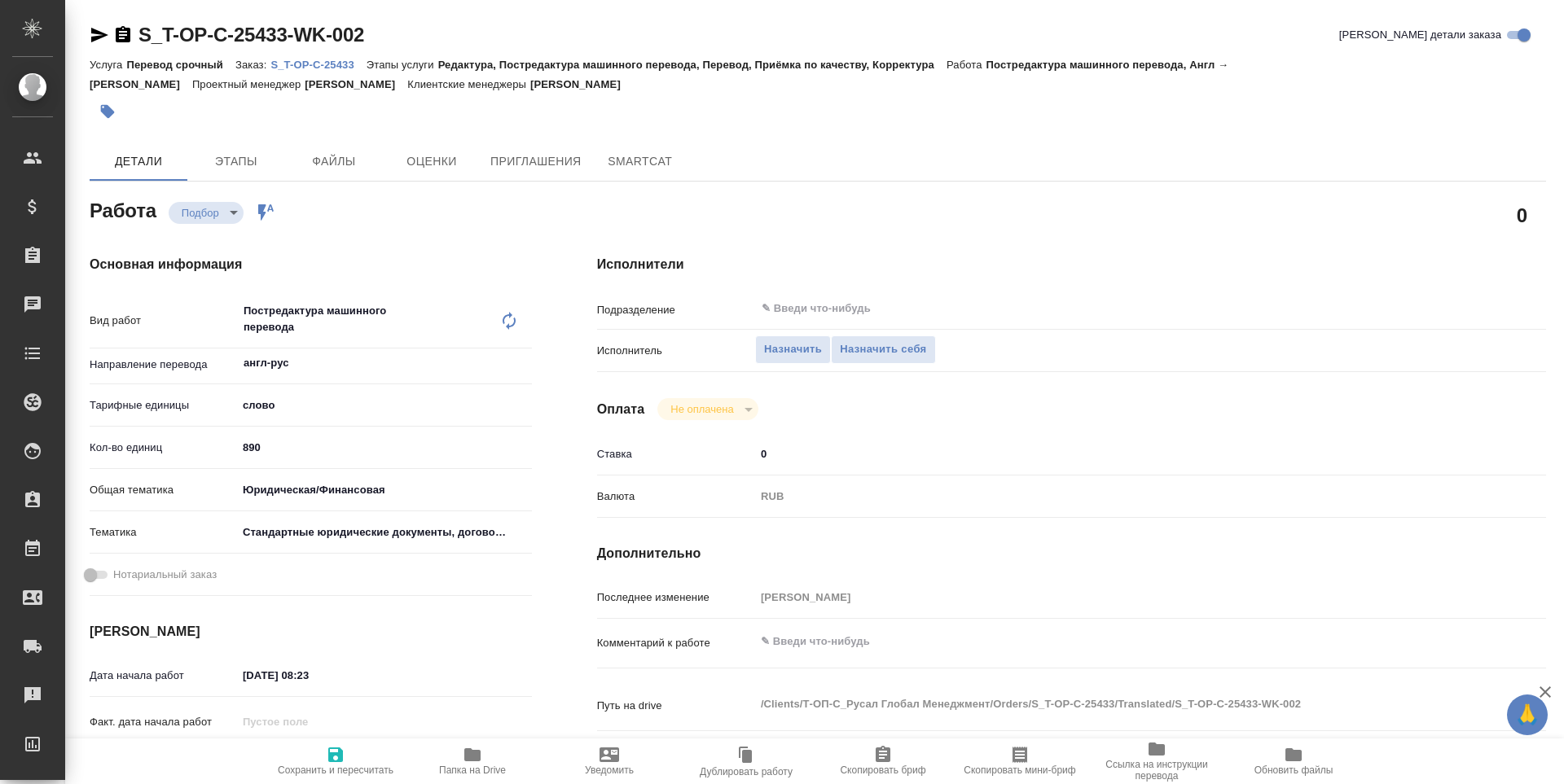
type textarea "x"
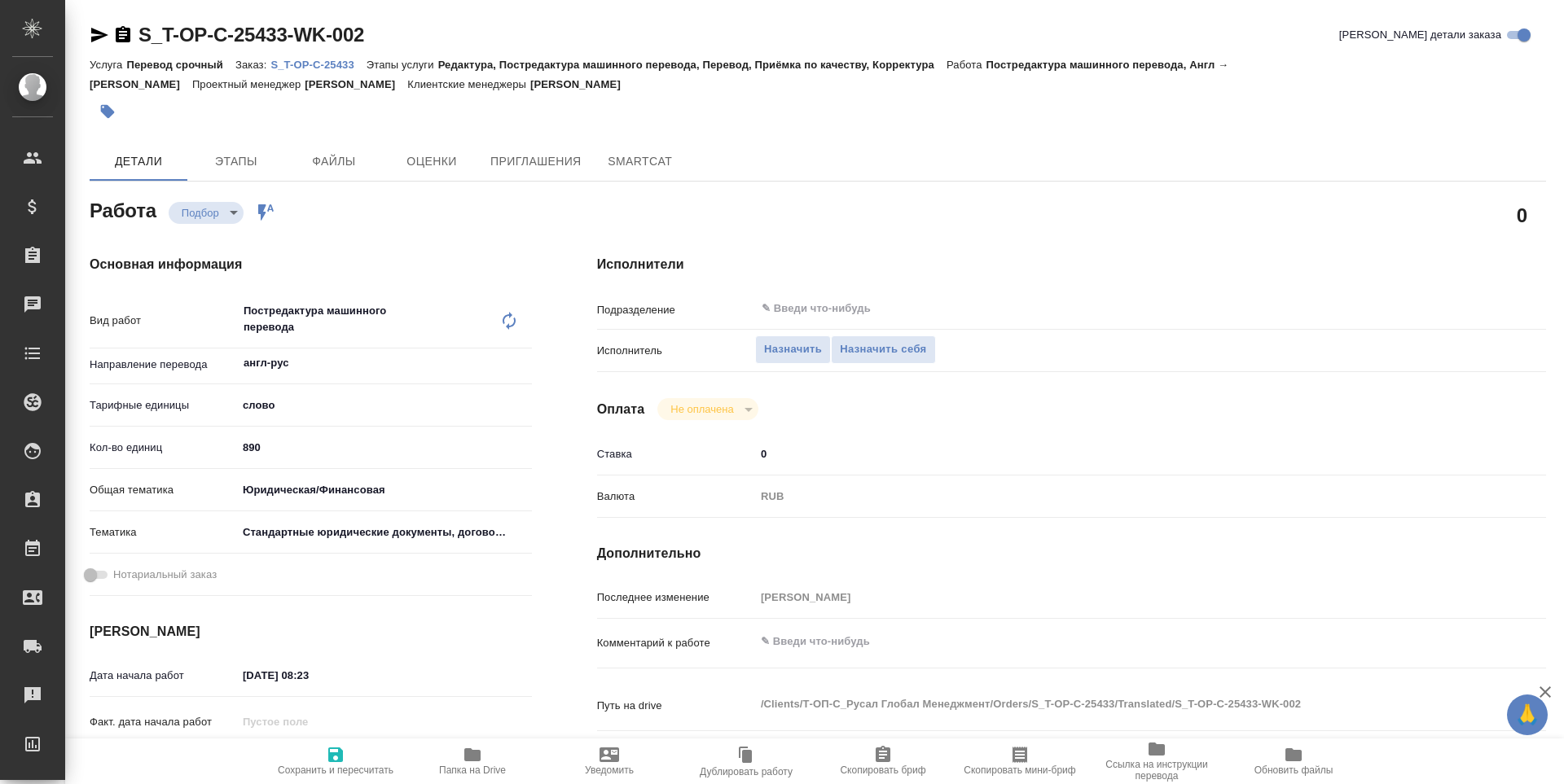
type textarea "x"
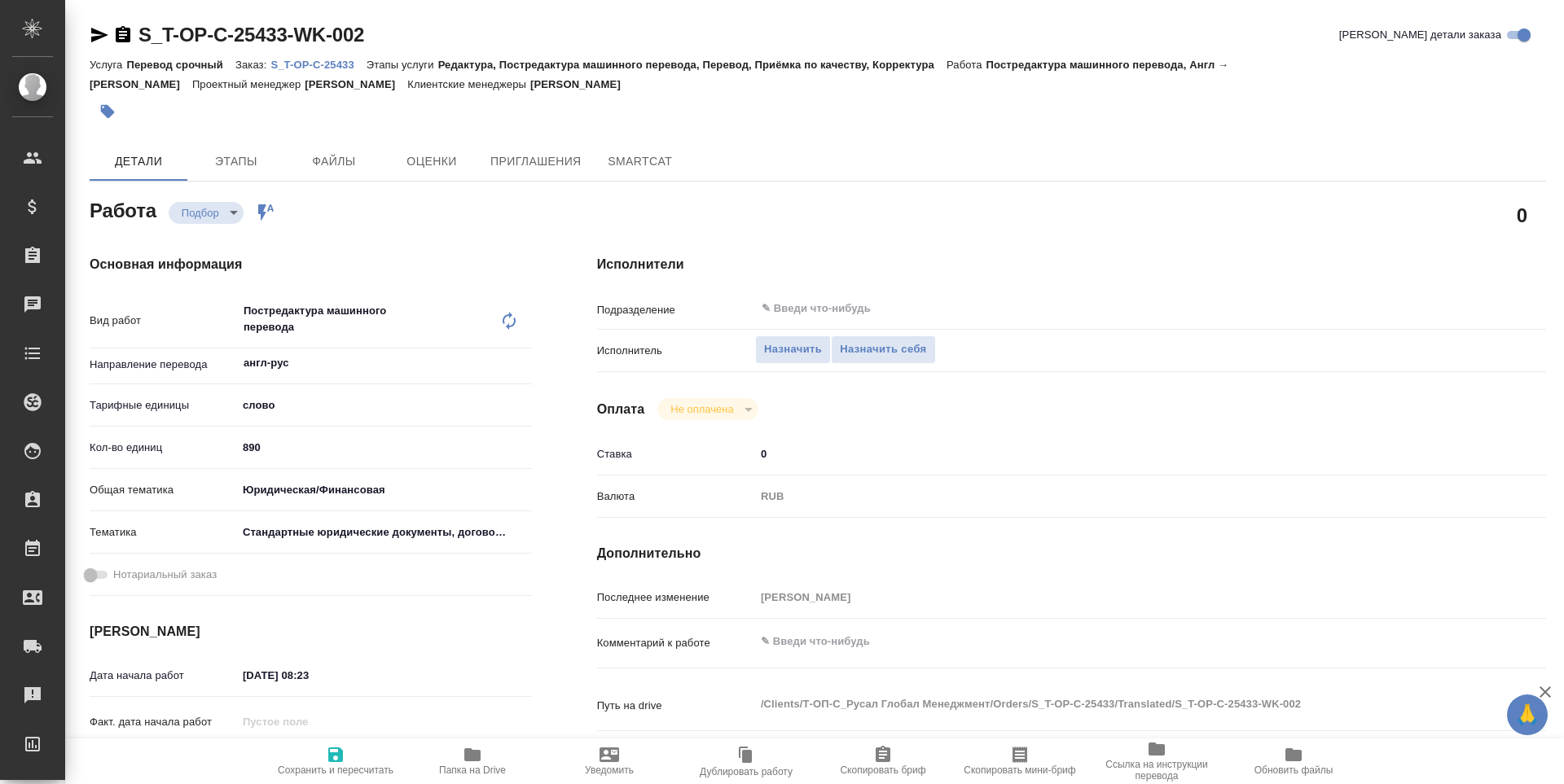
type textarea "x"
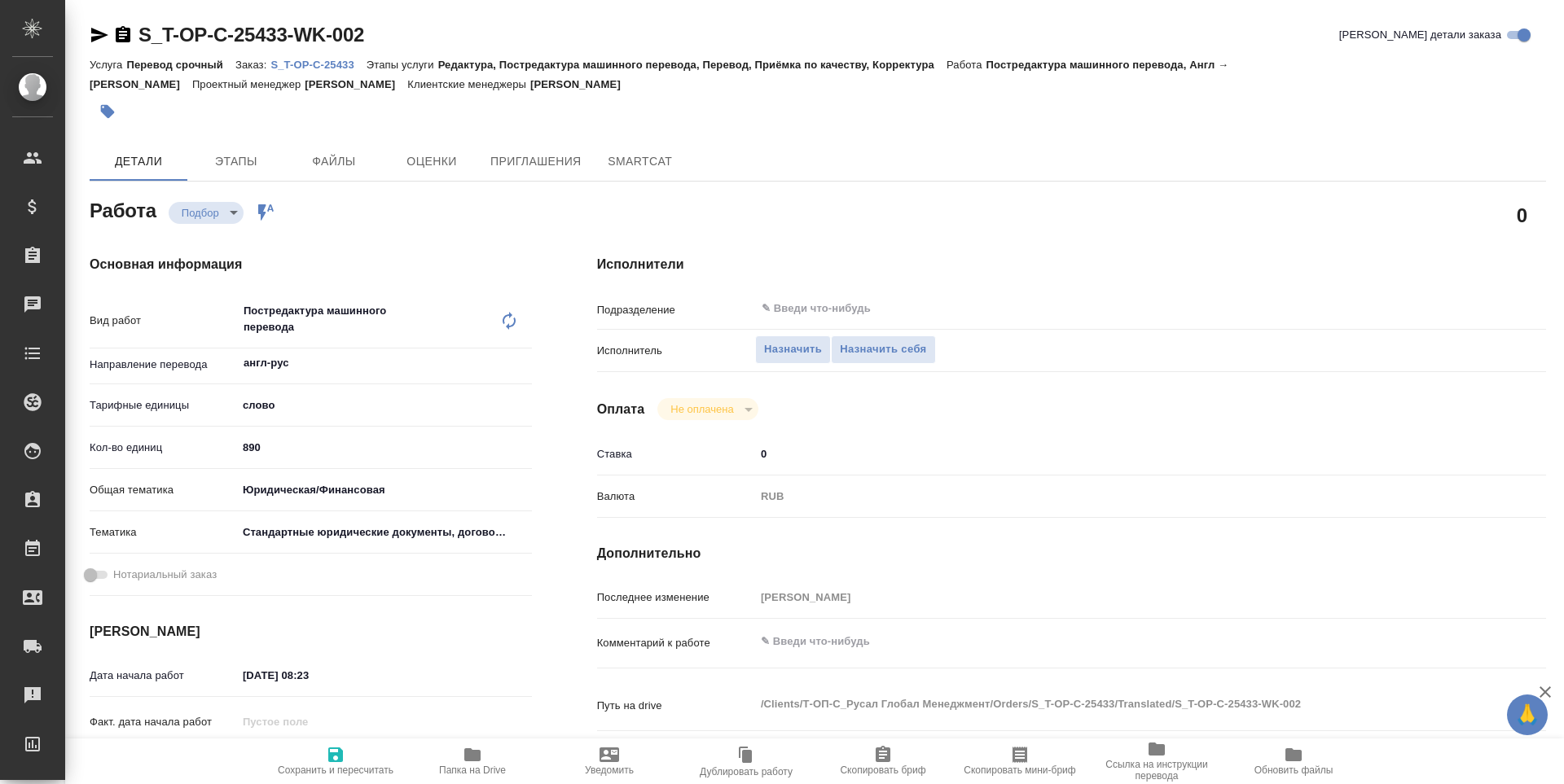
type textarea "x"
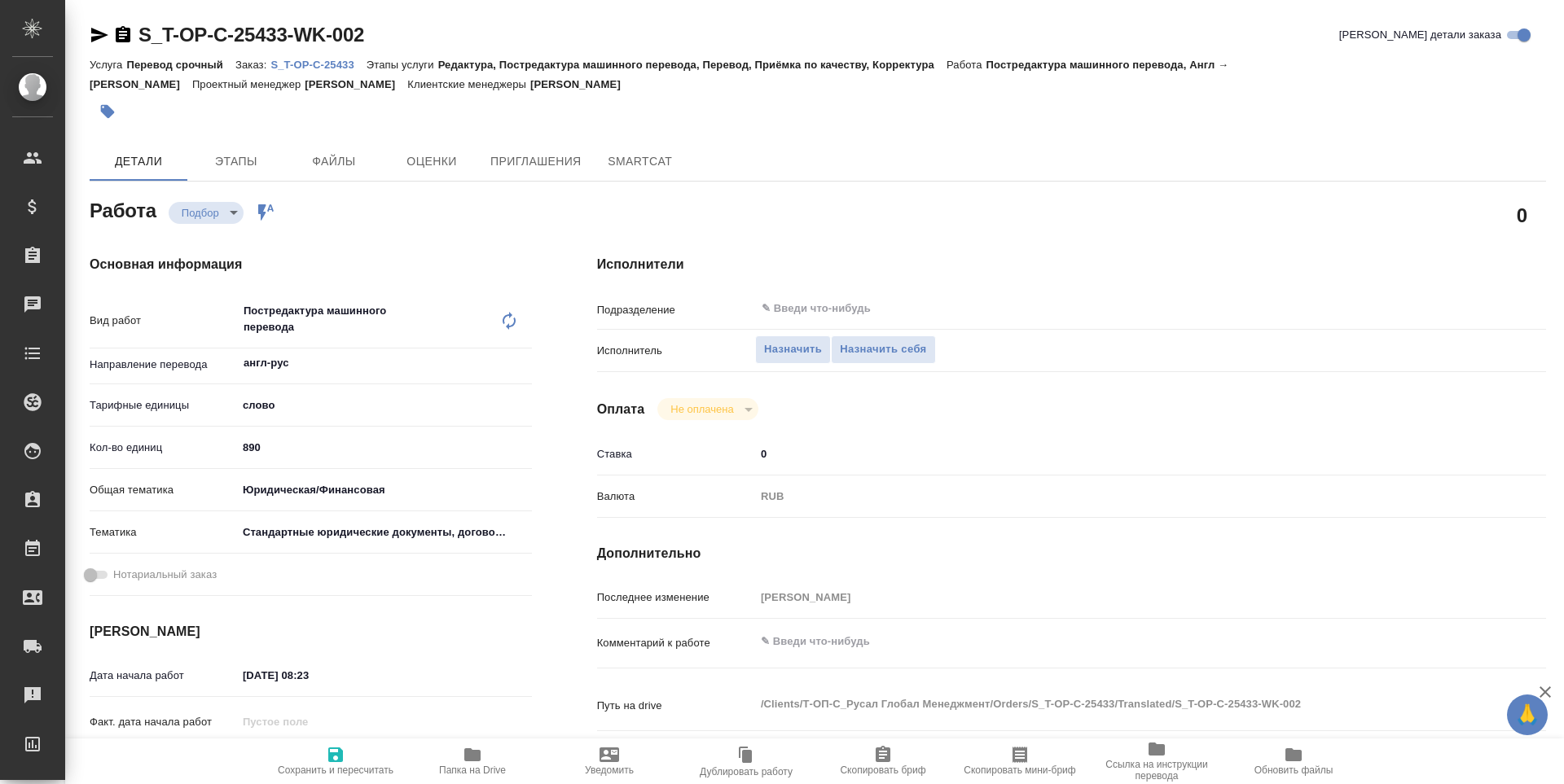
click at [460, 760] on span "Папка на Drive" at bounding box center [473, 760] width 118 height 31
click at [876, 350] on span "Назначить себя" at bounding box center [882, 349] width 86 height 18
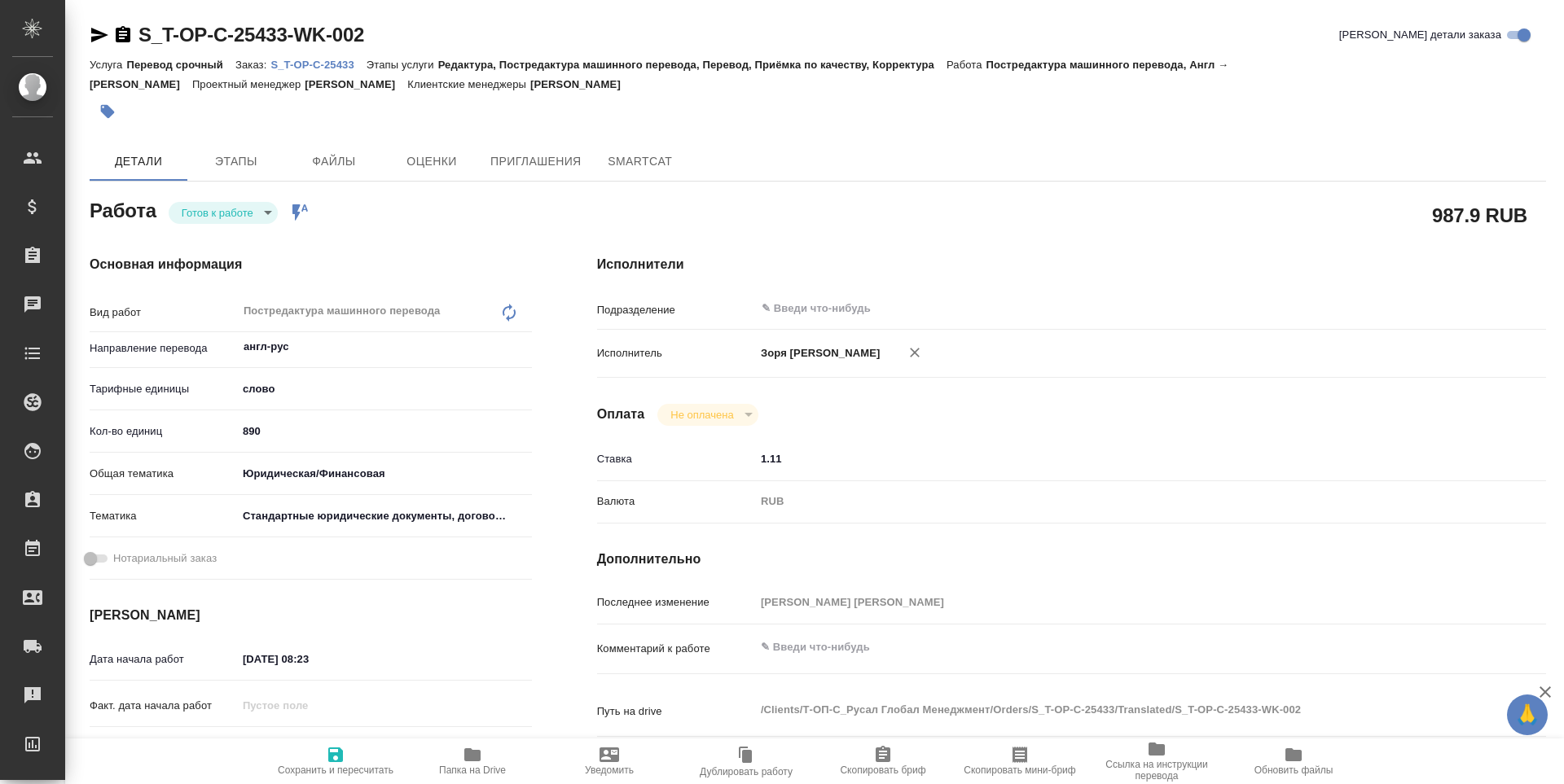
type textarea "x"
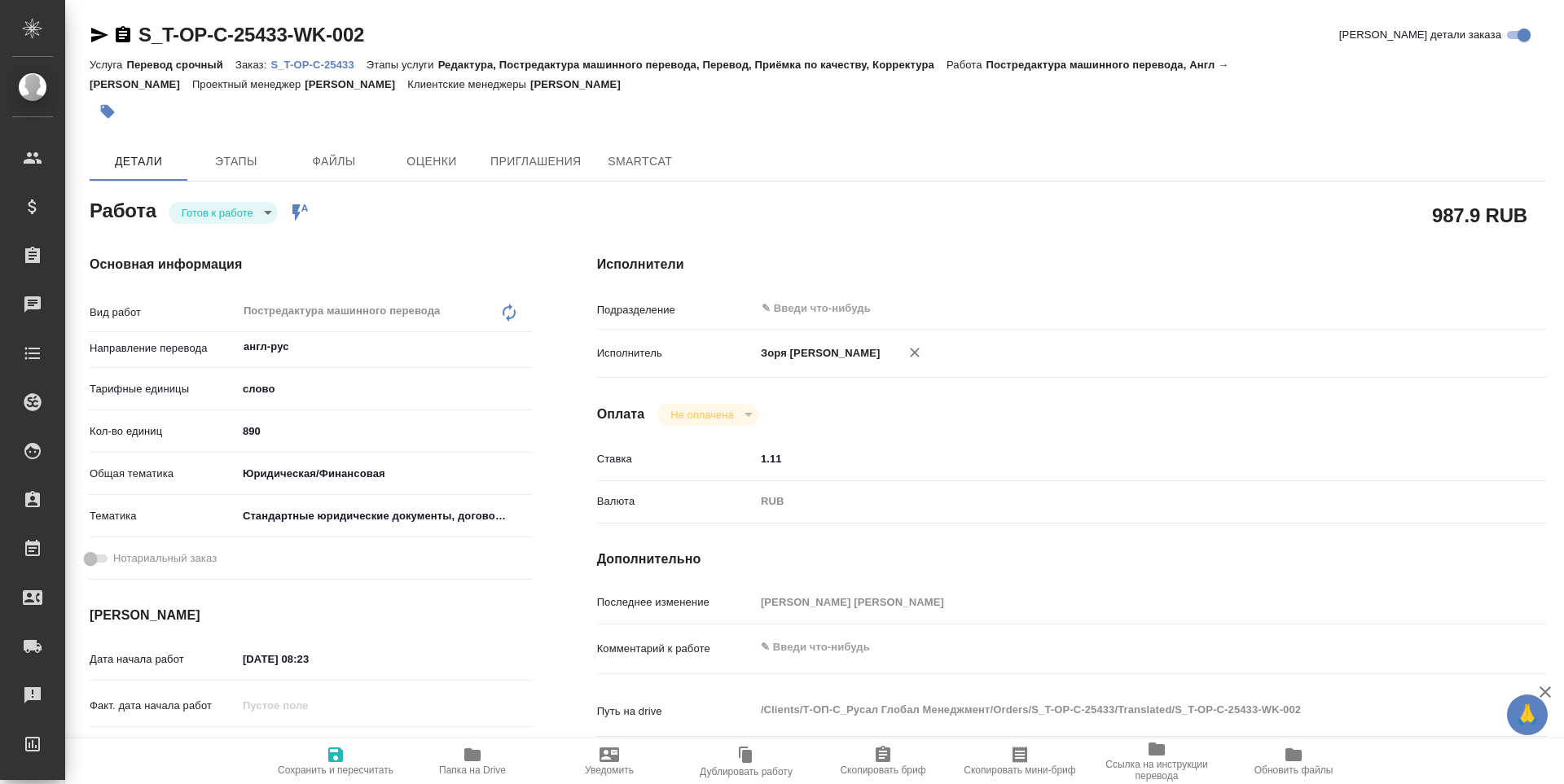
type textarea "x"
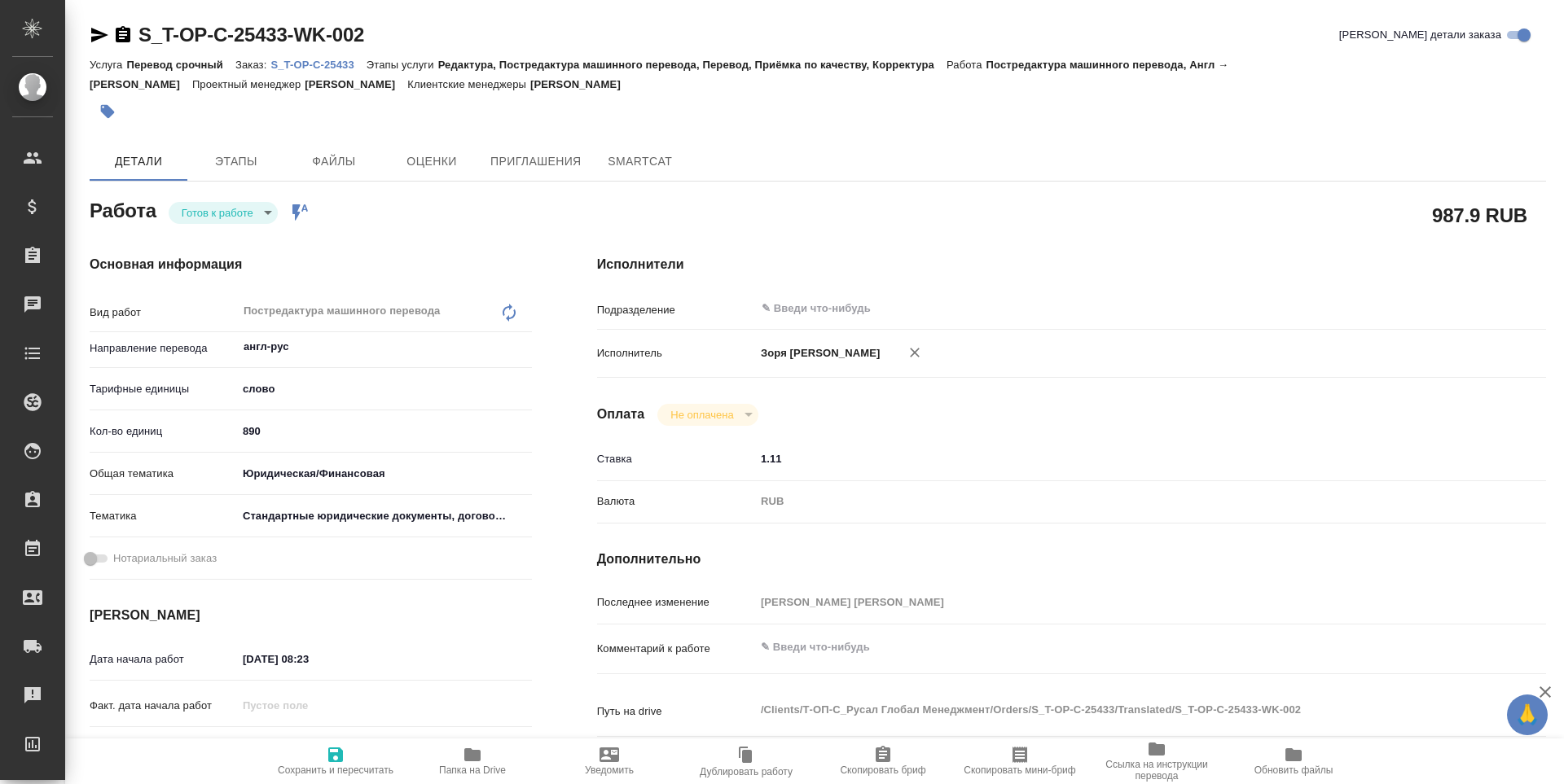
type textarea "x"
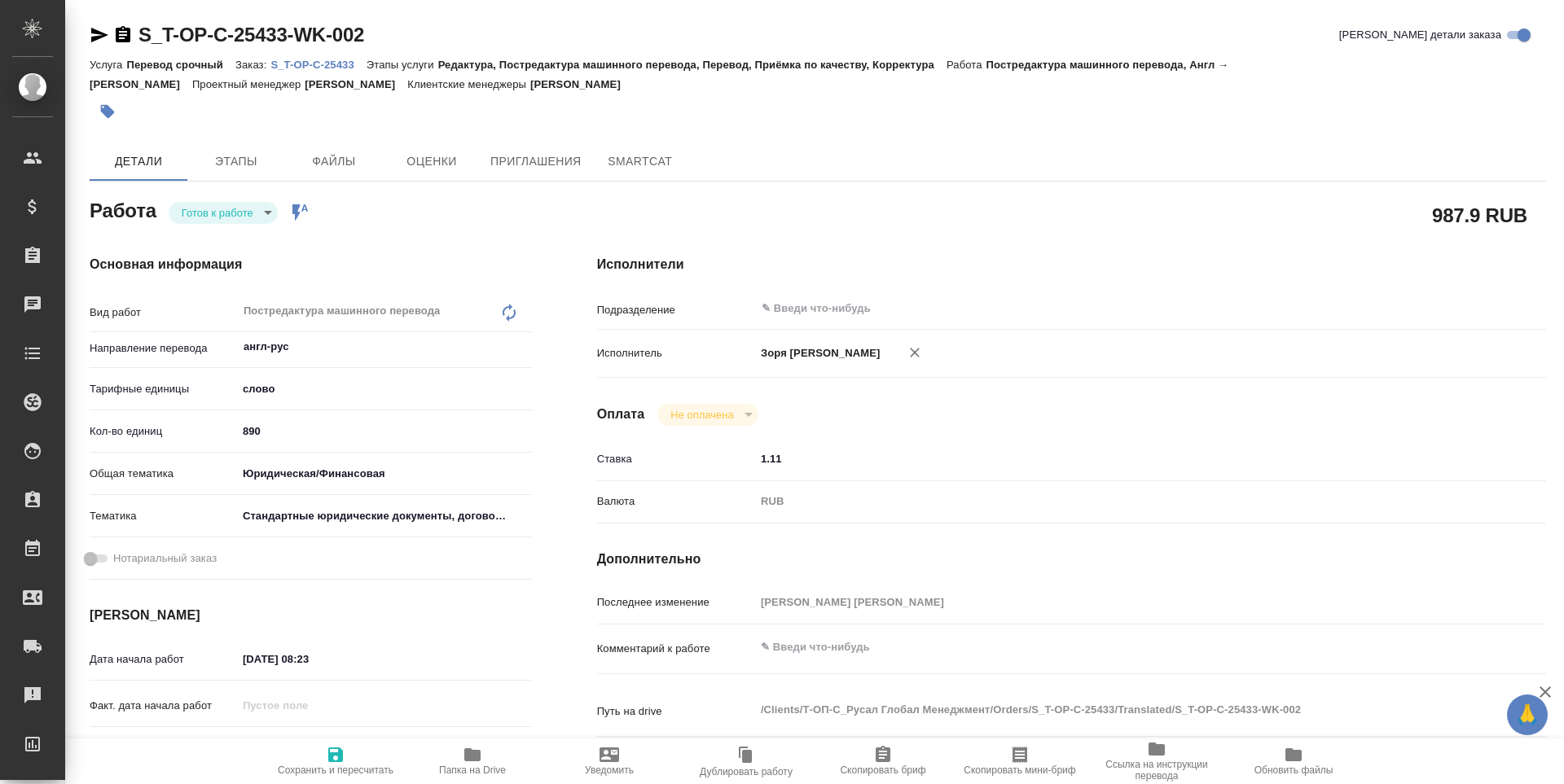
type textarea "x"
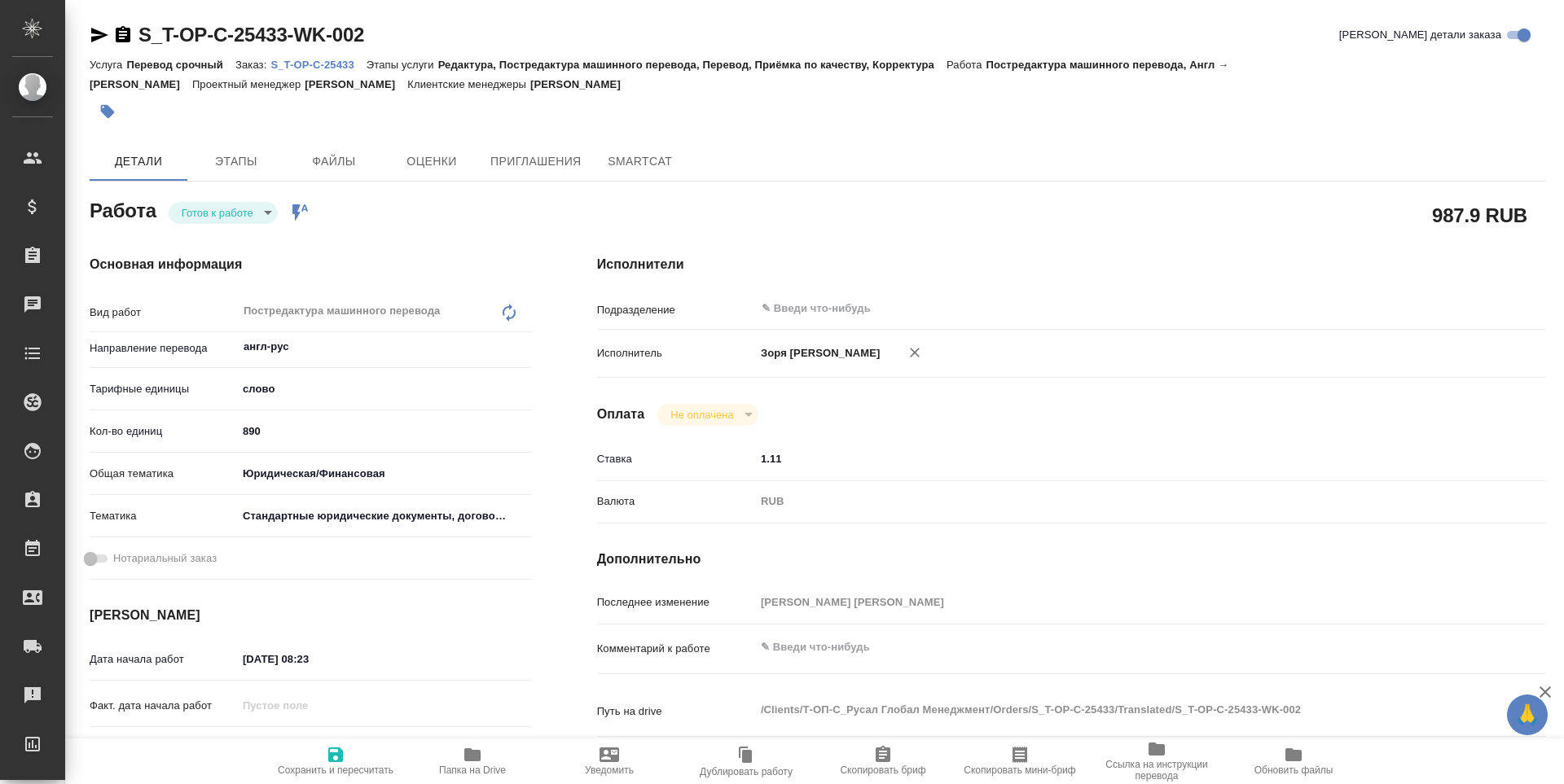
type textarea "x"
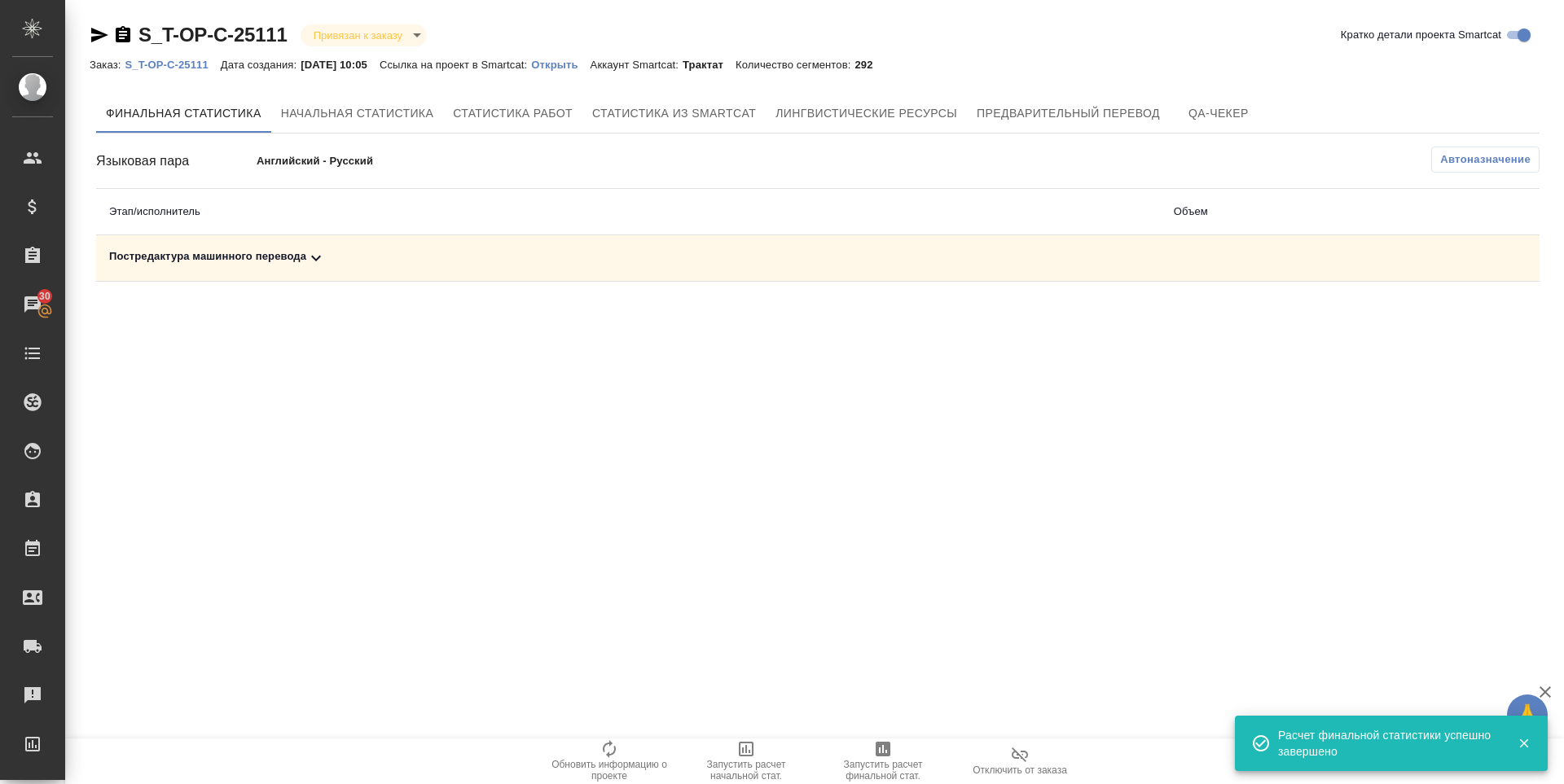
click at [178, 262] on div "Постредактура машинного перевода" at bounding box center [628, 257] width 1038 height 19
click at [1471, 322] on icon "button" at bounding box center [1468, 314] width 19 height 19
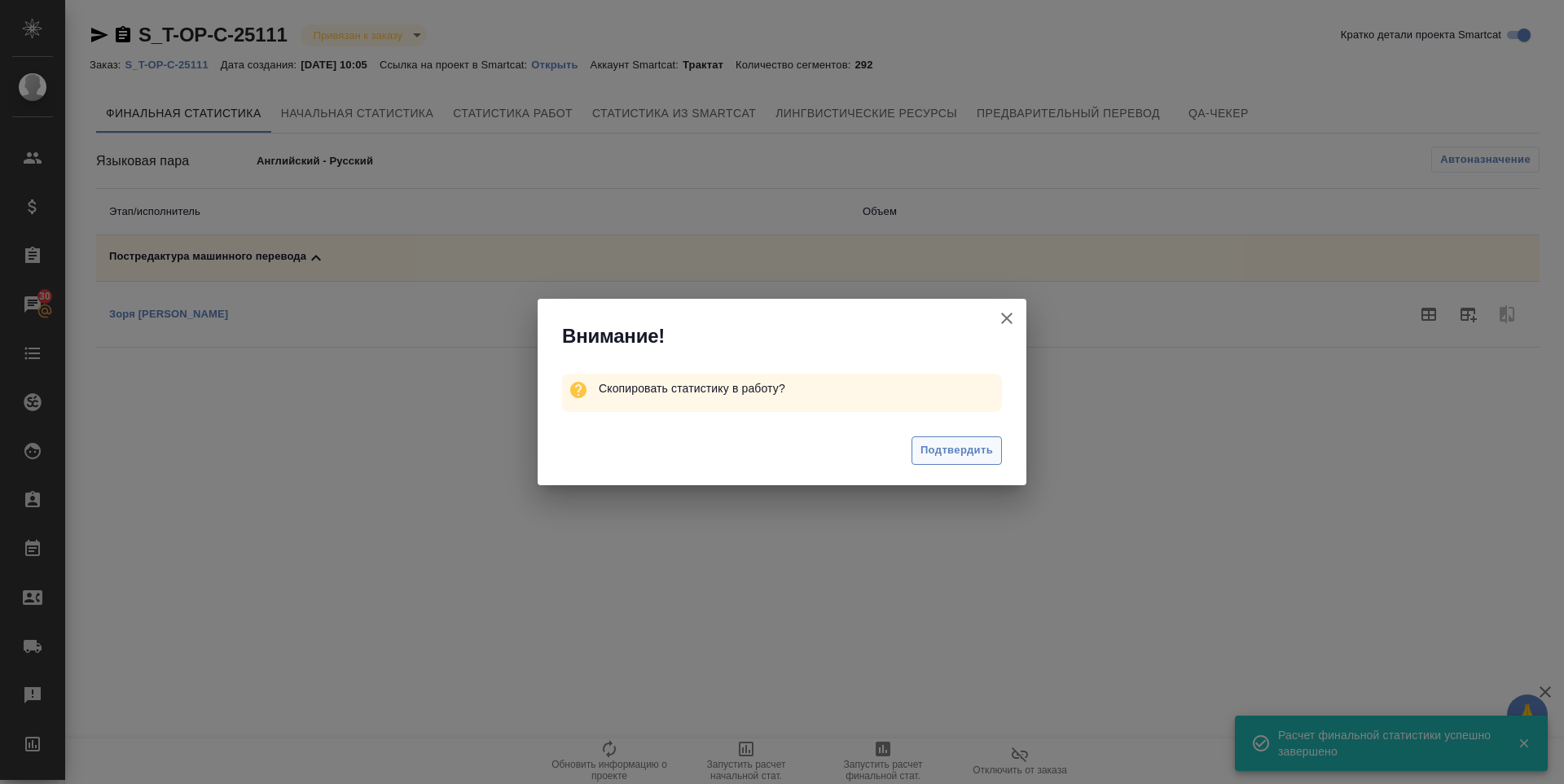
click at [983, 453] on span "Подтвердить" at bounding box center [956, 449] width 72 height 18
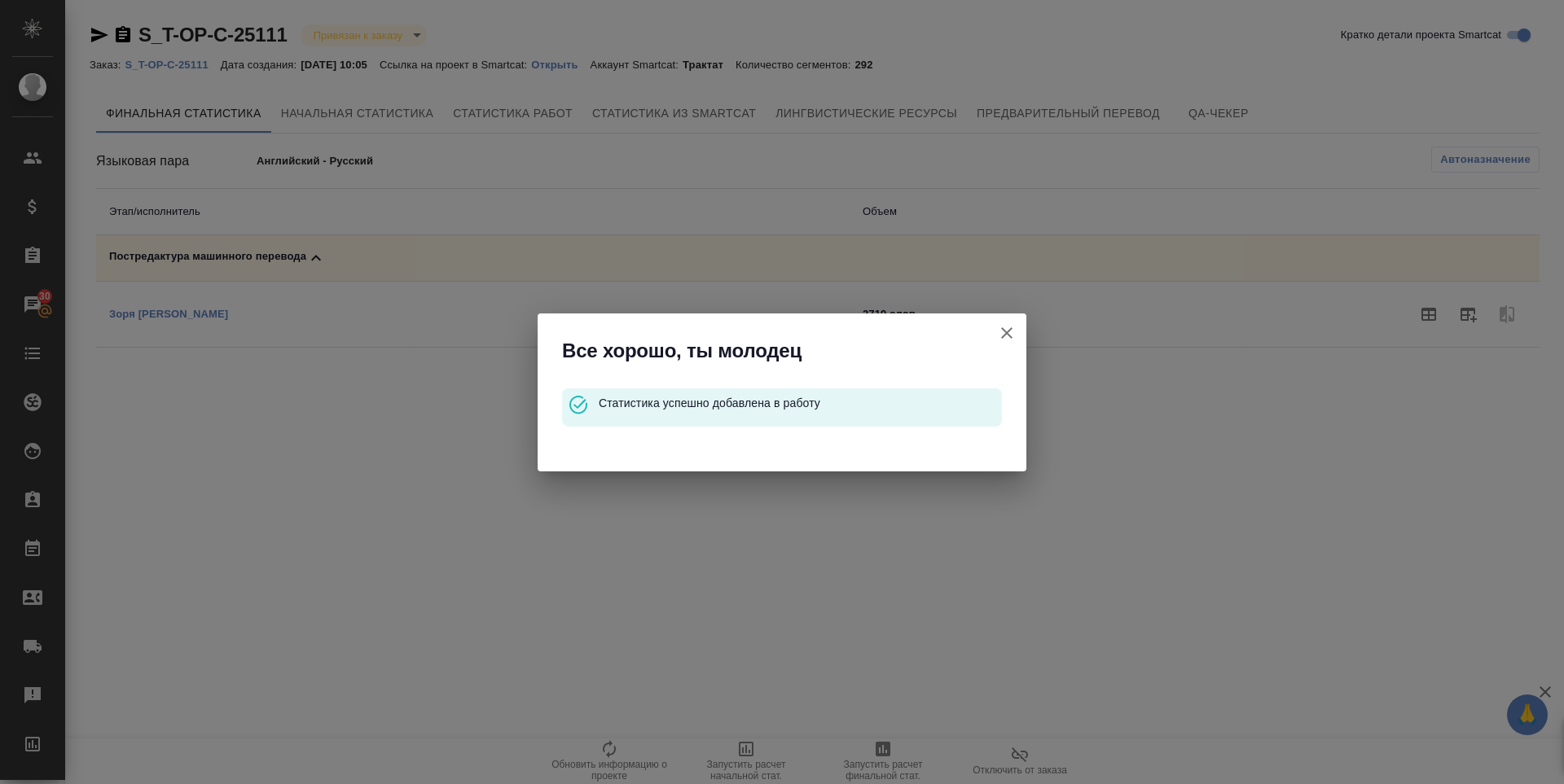
click at [1000, 324] on icon "button" at bounding box center [1006, 333] width 19 height 19
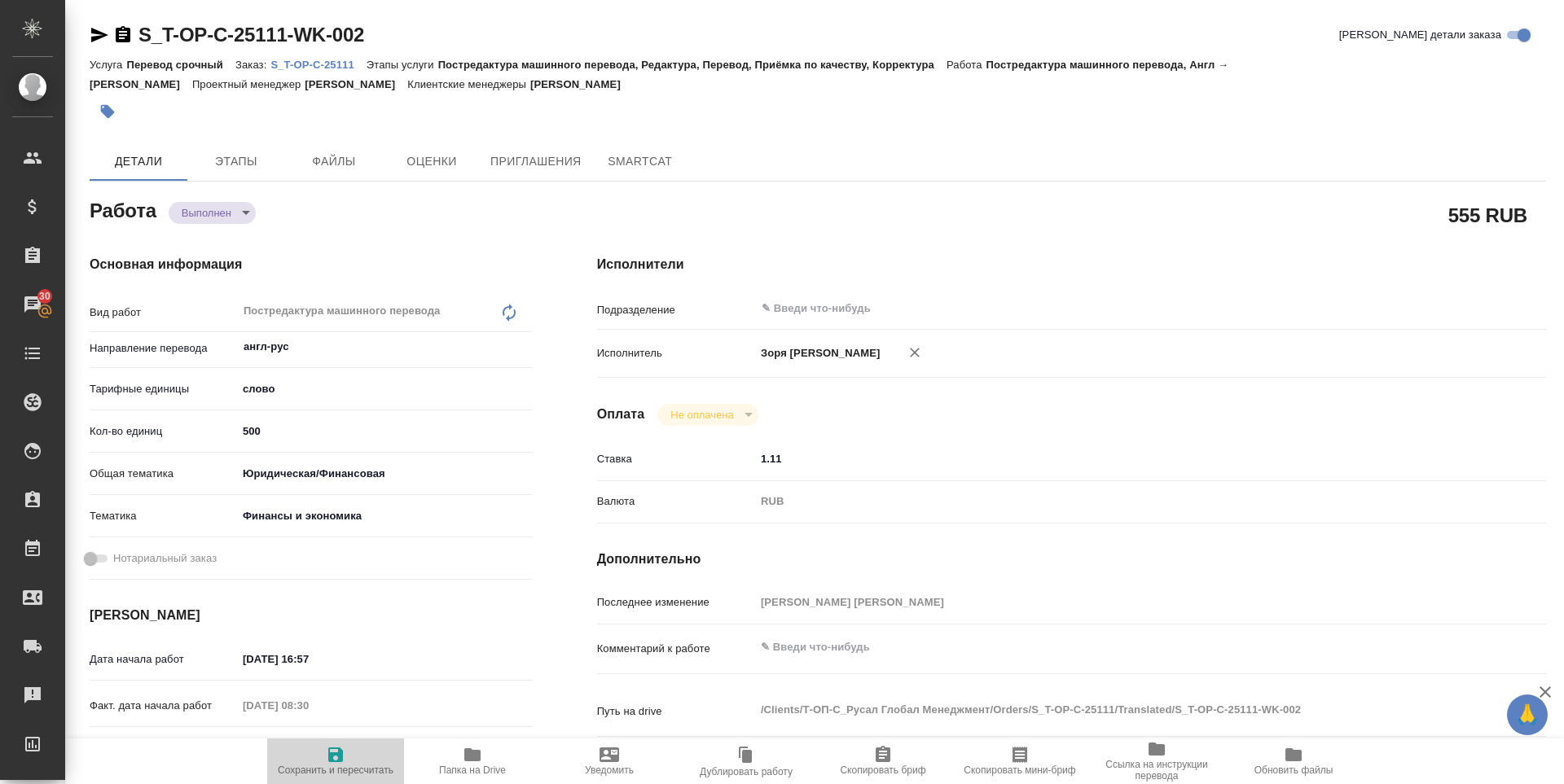
click at [328, 761] on icon "button" at bounding box center [336, 754] width 19 height 19
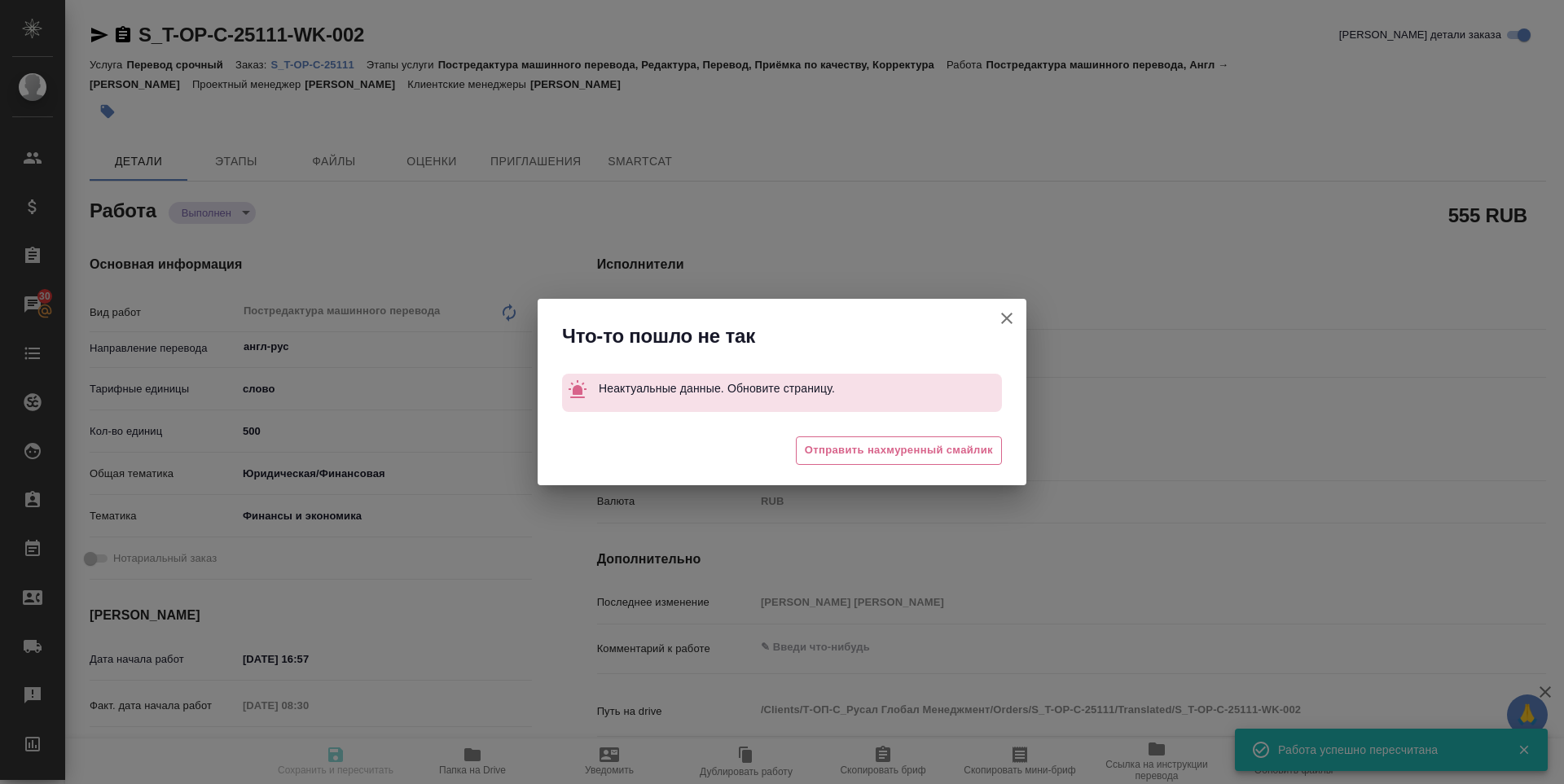
type input "completed"
type input "англ-рус"
type input "5a8b1489cc6b4906c91bfd90"
type input "610"
type input "yr-fn"
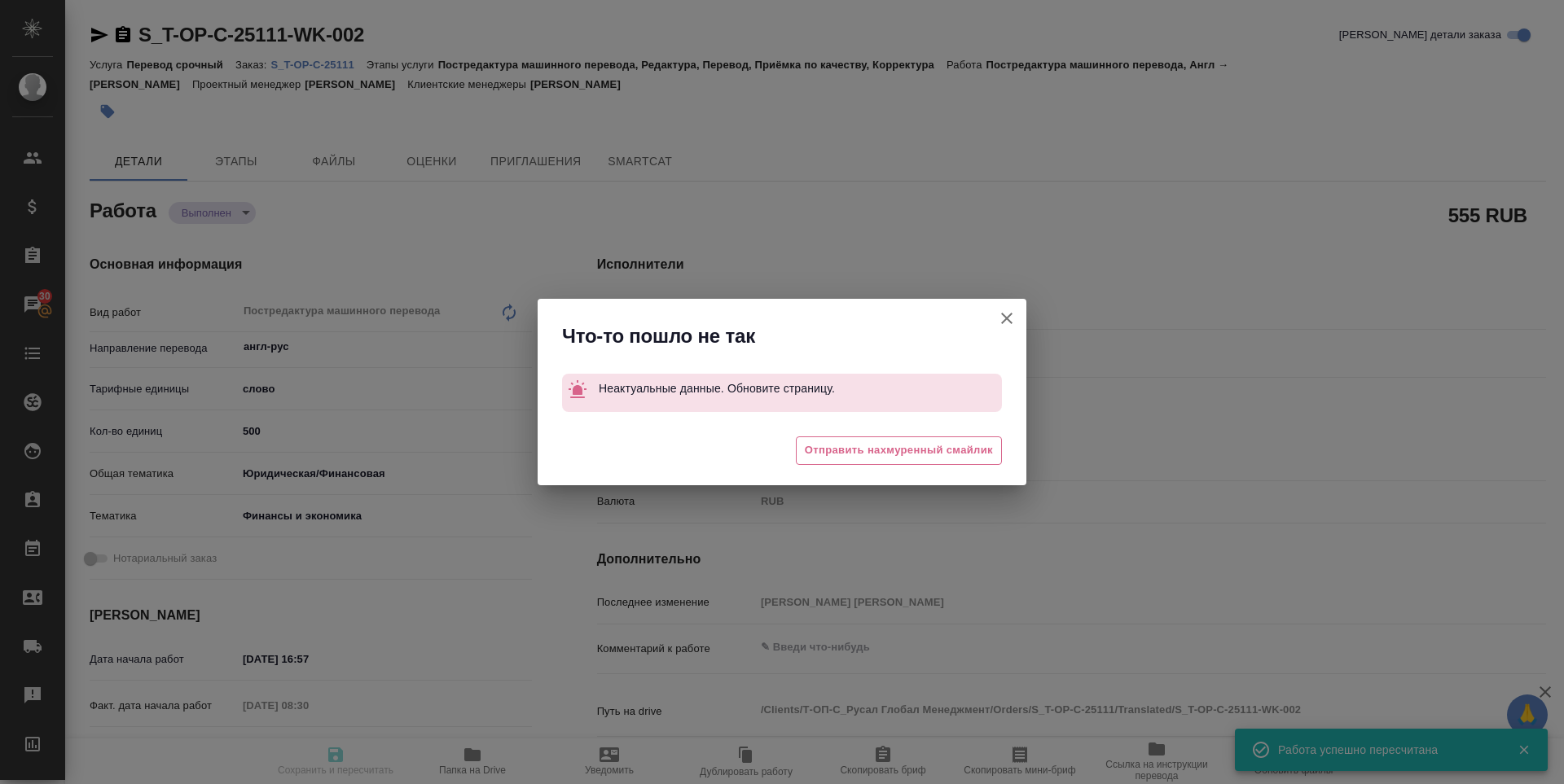
type input "5a8b8b956a9677013d343d3b"
type input "15.09.2025 16:57"
type input "30.09.2025 08:30"
type input "01.11.2025 10:00"
type input "06.10.2025 19:38"
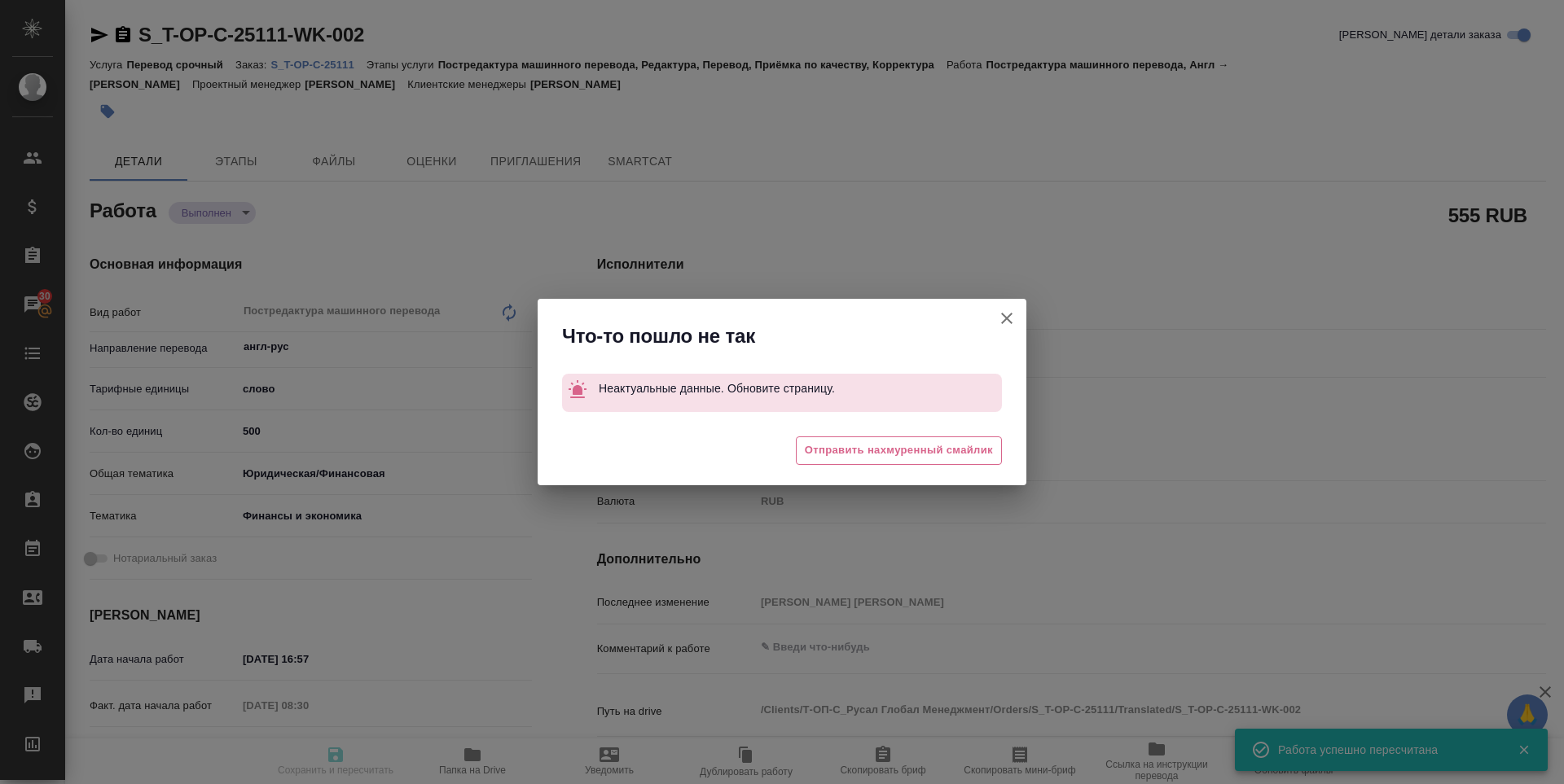
type input "11.11.2025 10:00"
type input "notPayed"
type input "1.11"
type input "RUB"
type input "[PERSON_NAME] [PERSON_NAME]"
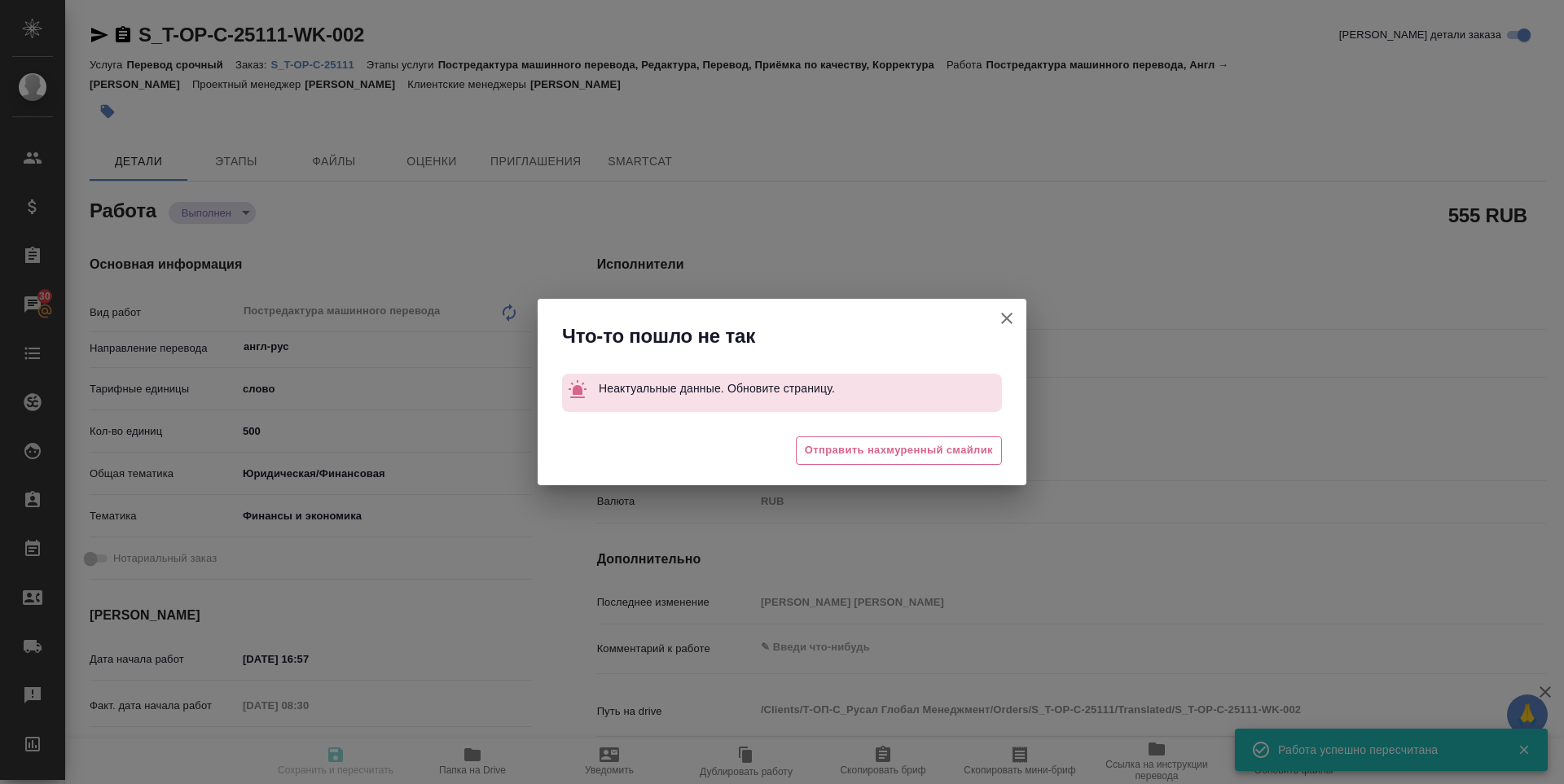
type input "S_T-OP-C-25111"
type input "Т-ОП-С-46729"
type input "Перевод срочный"
type input "Постредактура машинного перевода, Редактура, Перевод, Приёмка по качеству, Корр…"
type input "Меньшикова Александра"
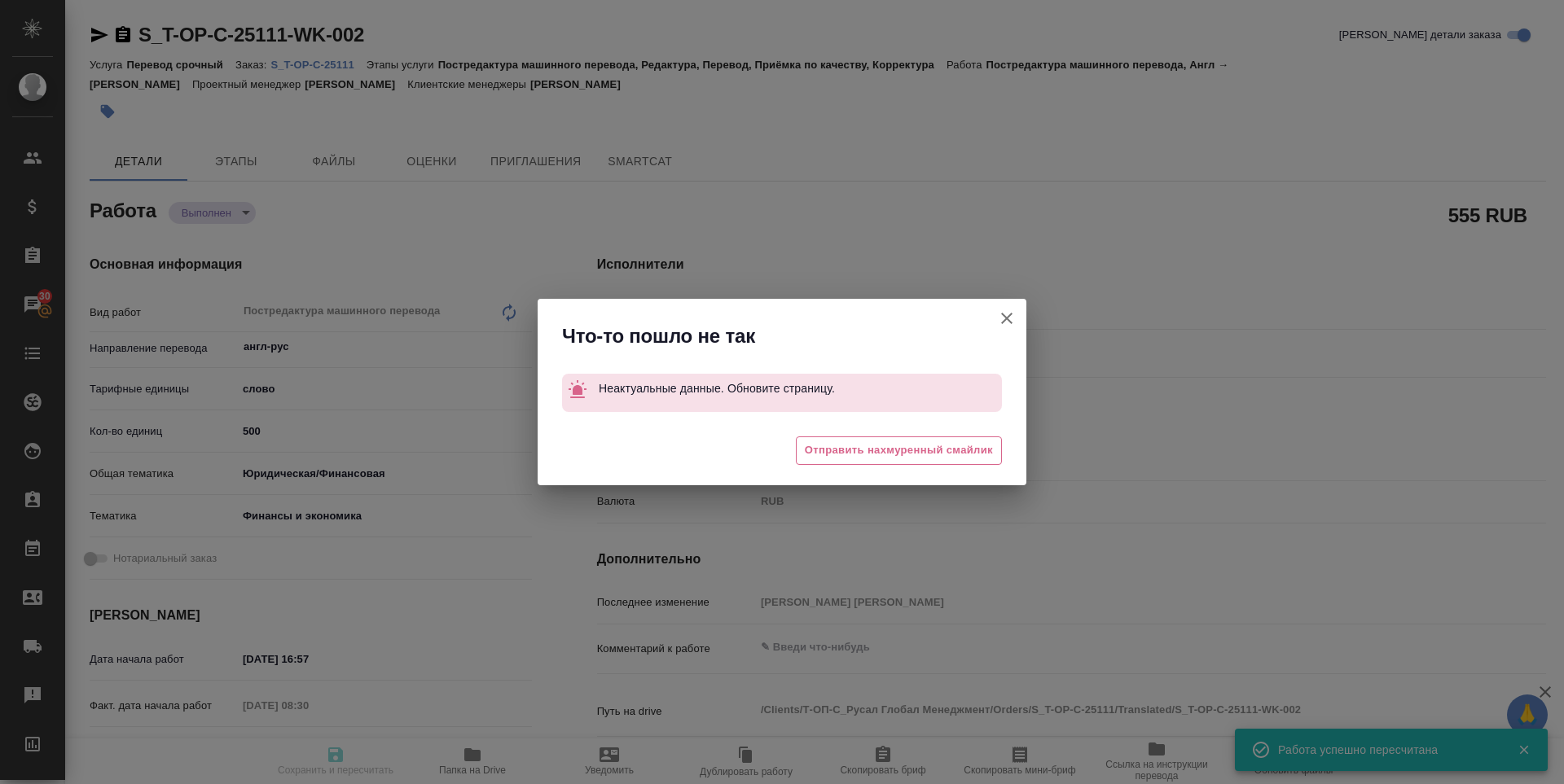
type input "Оксютович Ирина"
type input "/Clients/Т-ОП-С_Русал Глобал Менеджмент/Orders/S_T-OP-C-25111"
click at [97, 35] on div "Что-то пошло не так Неактуальные данные. Обновите страницу. 😩 Отправить нахмуре…" at bounding box center [782, 392] width 1564 height 784
click at [884, 445] on span "Отправить нахмуренный смайлик" at bounding box center [898, 449] width 188 height 18
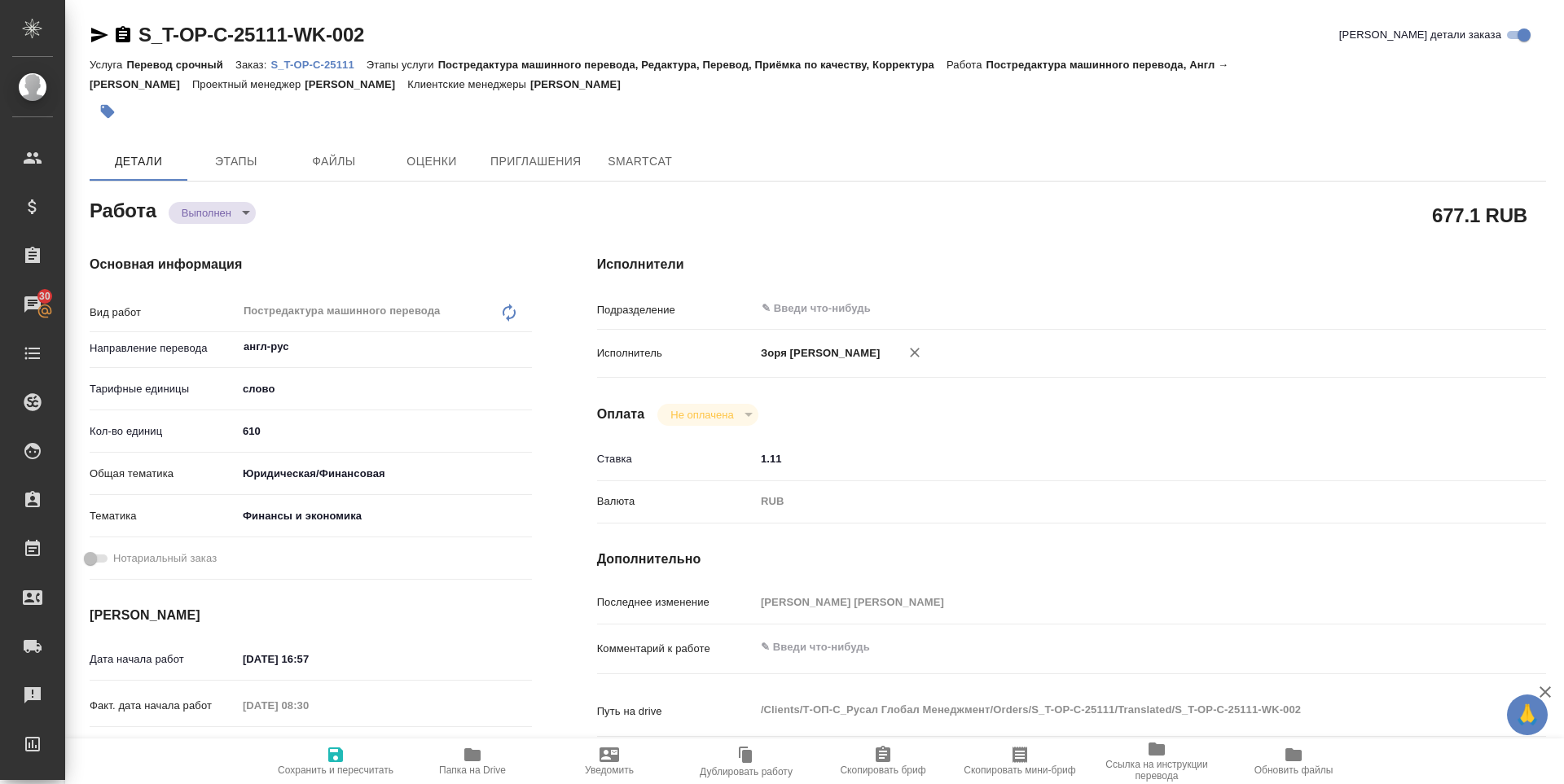
click at [96, 30] on icon "button" at bounding box center [100, 35] width 17 height 14
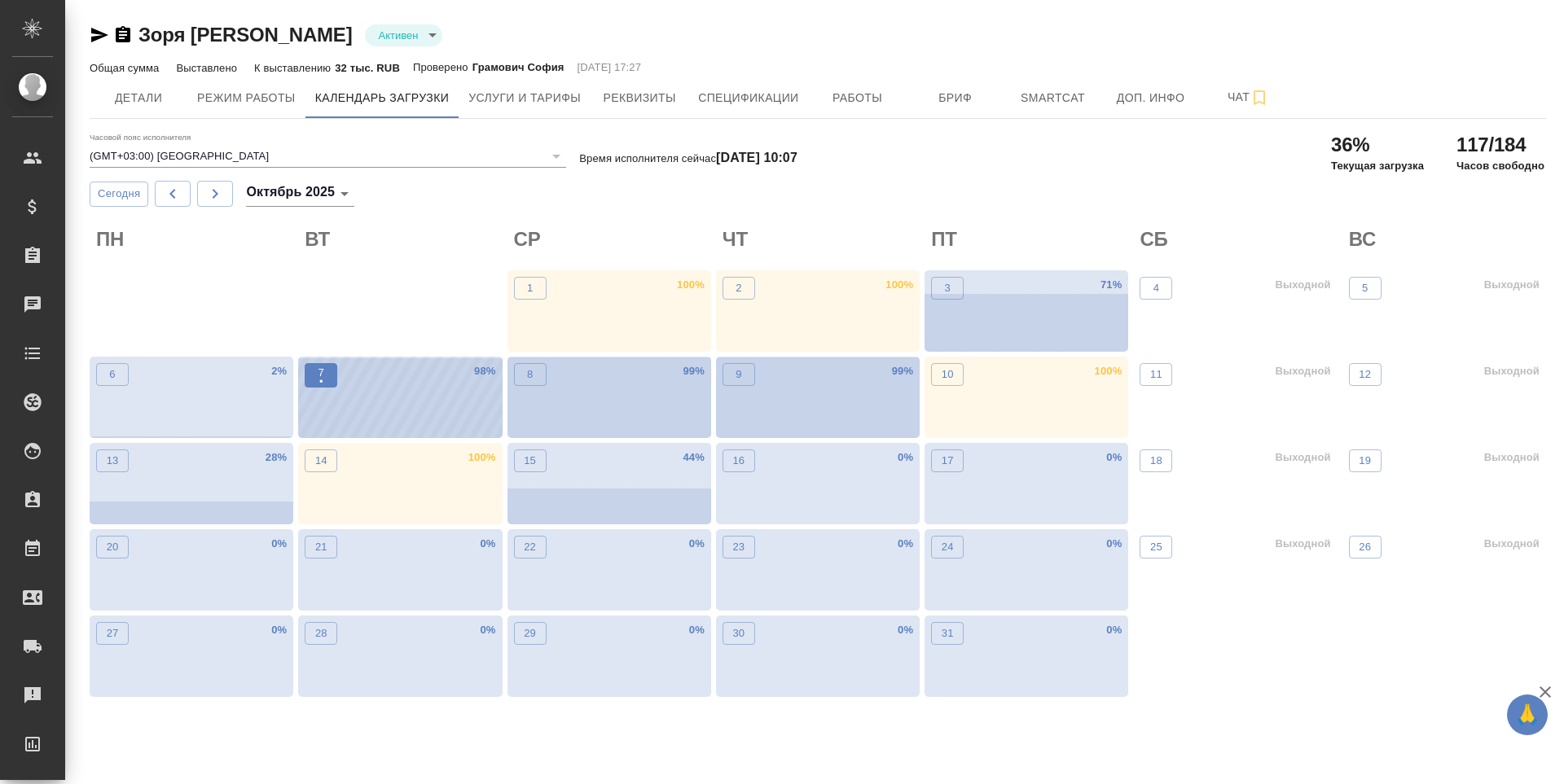
click at [311, 373] on button "7 •" at bounding box center [321, 374] width 33 height 24
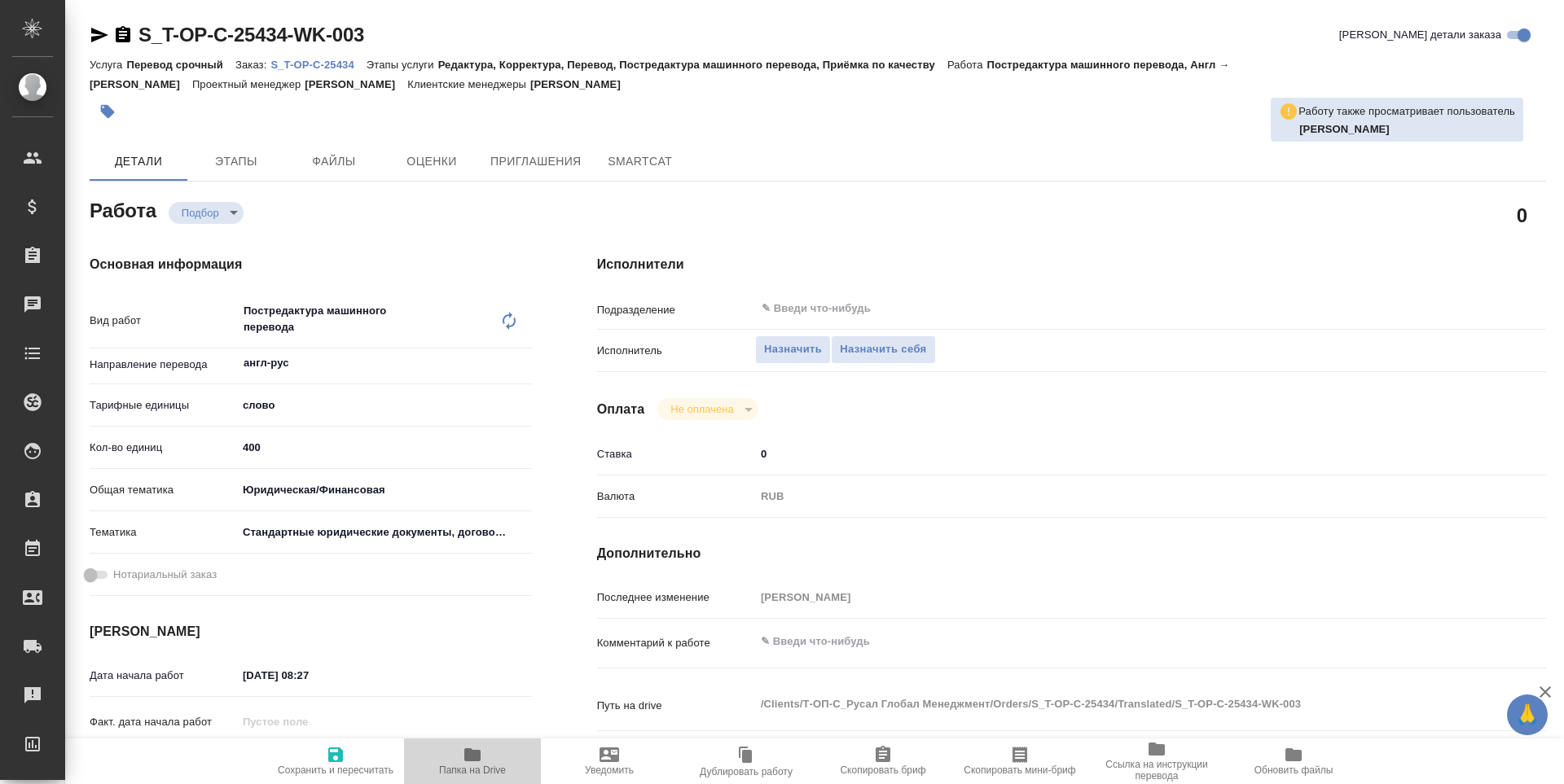
click at [475, 770] on span "Папка на Drive" at bounding box center [472, 770] width 67 height 12
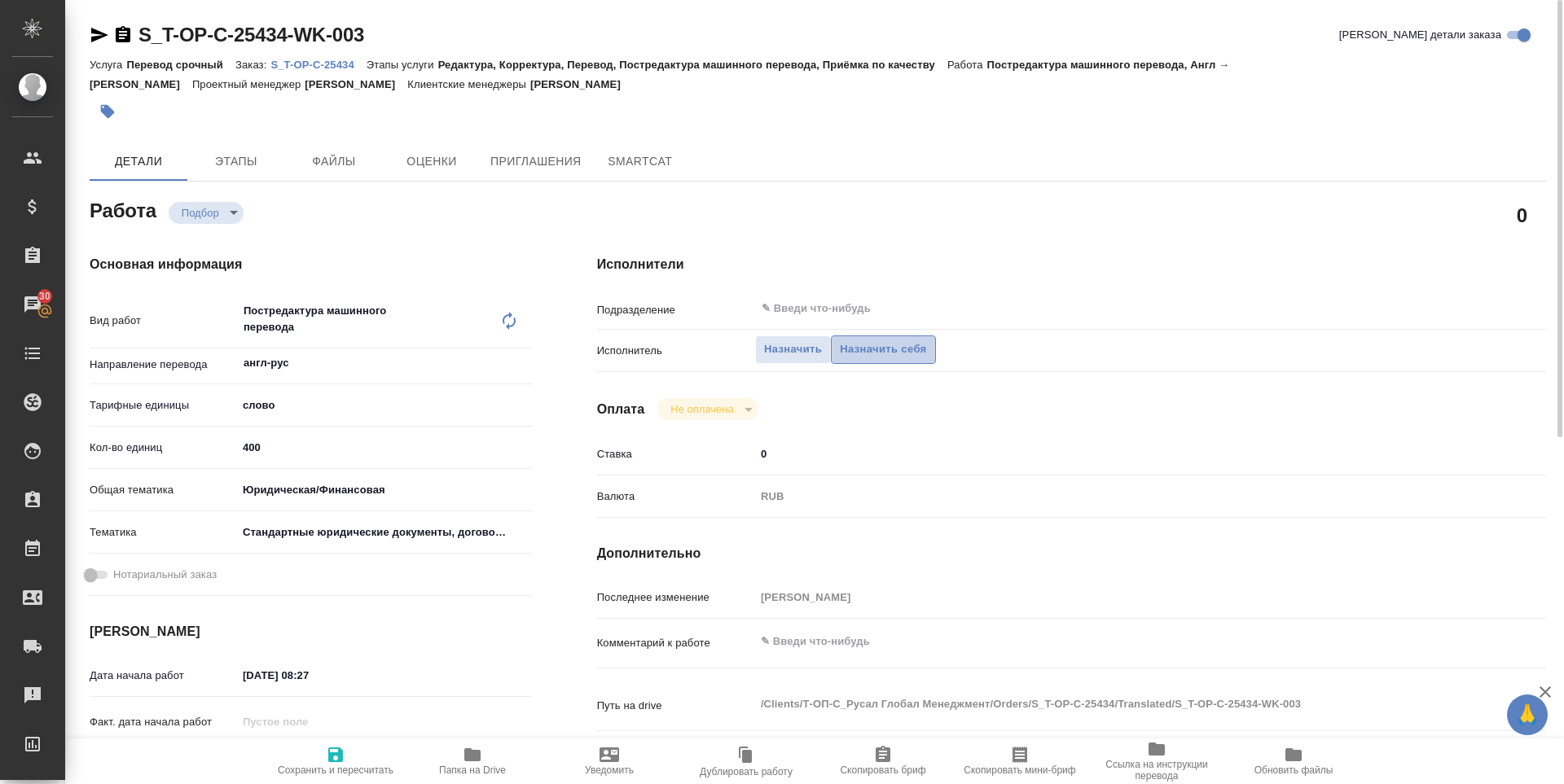
click at [843, 341] on span "Назначить себя" at bounding box center [882, 349] width 86 height 18
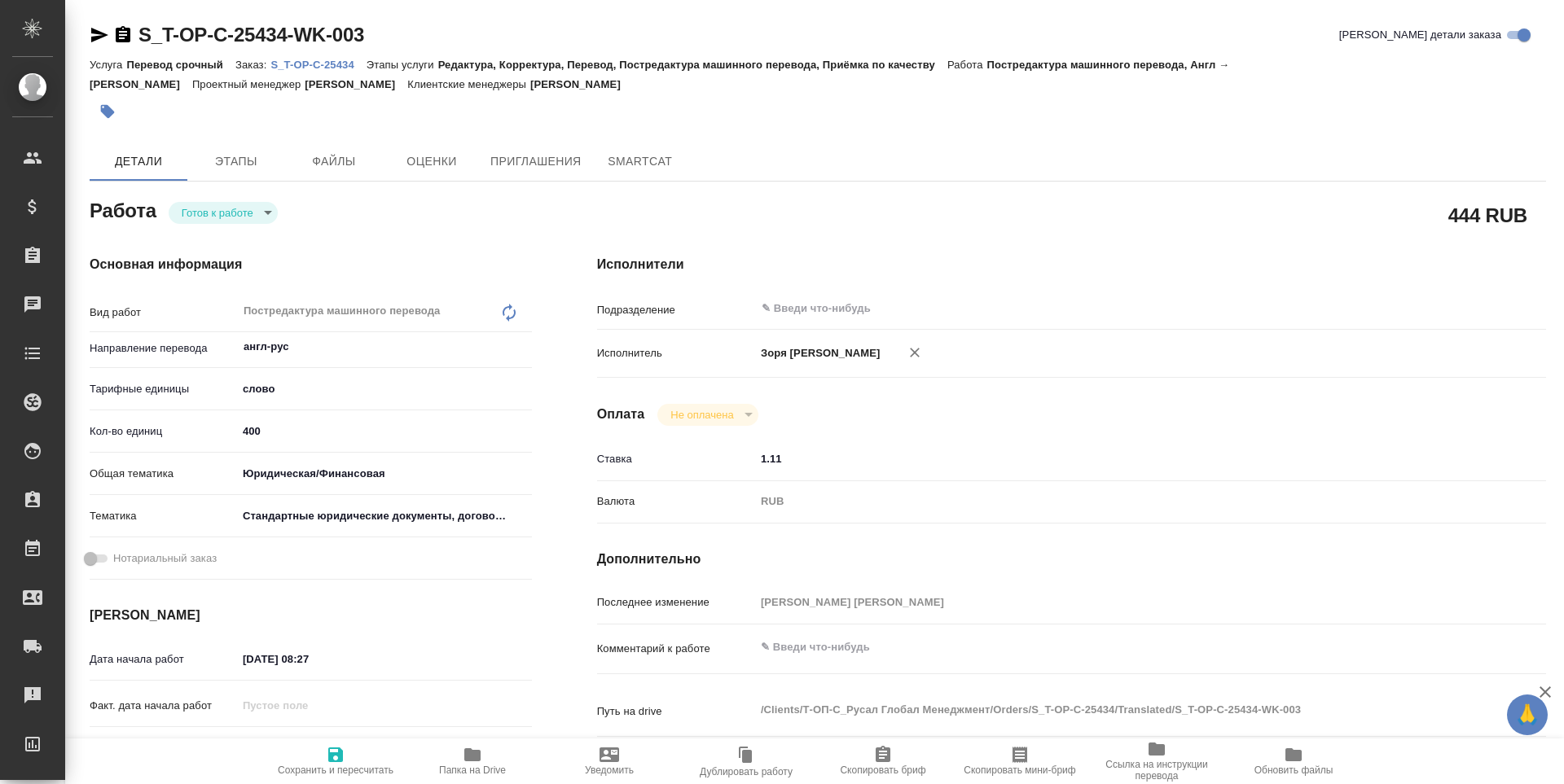
type textarea "x"
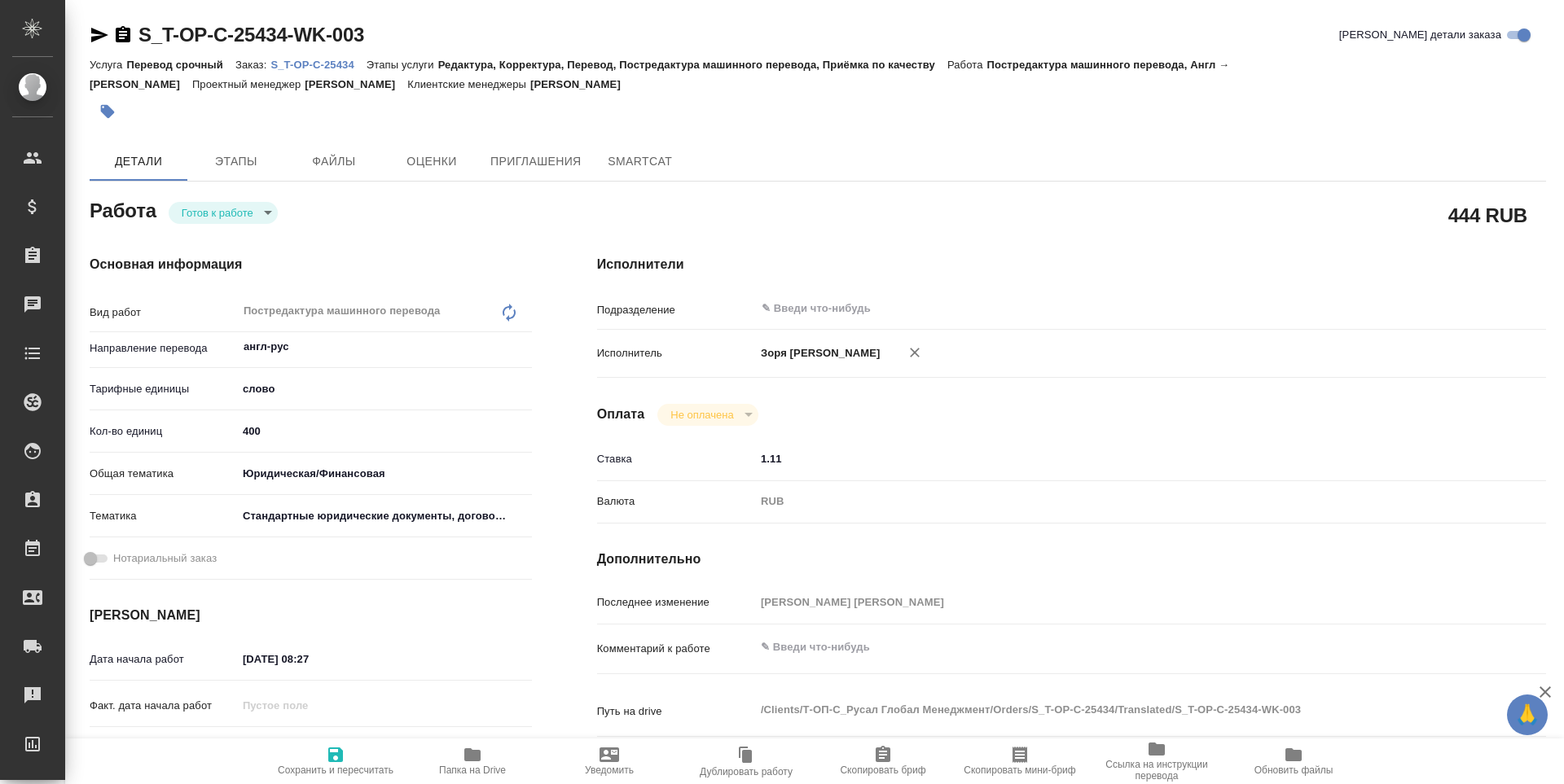
type textarea "x"
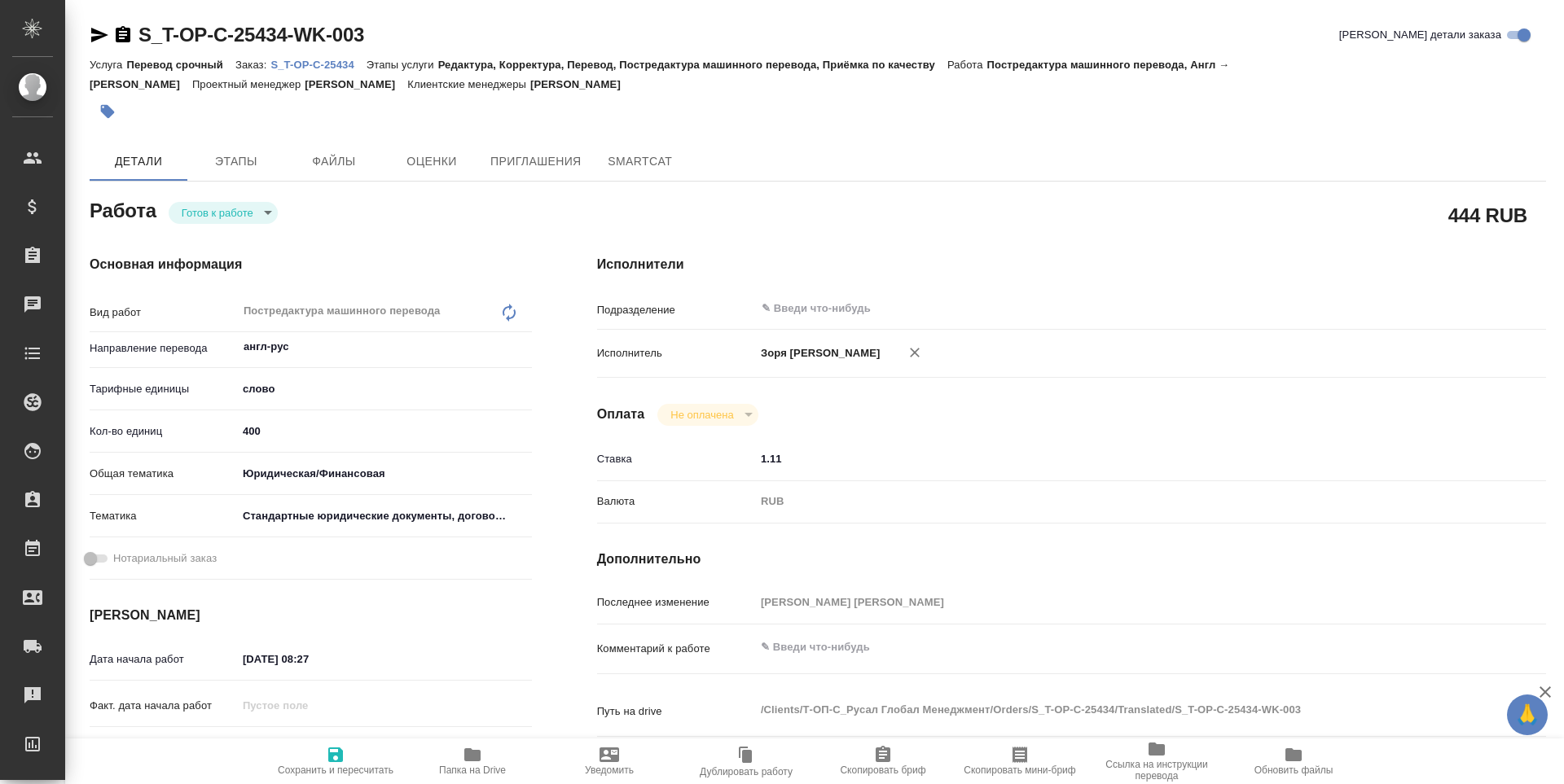
type textarea "x"
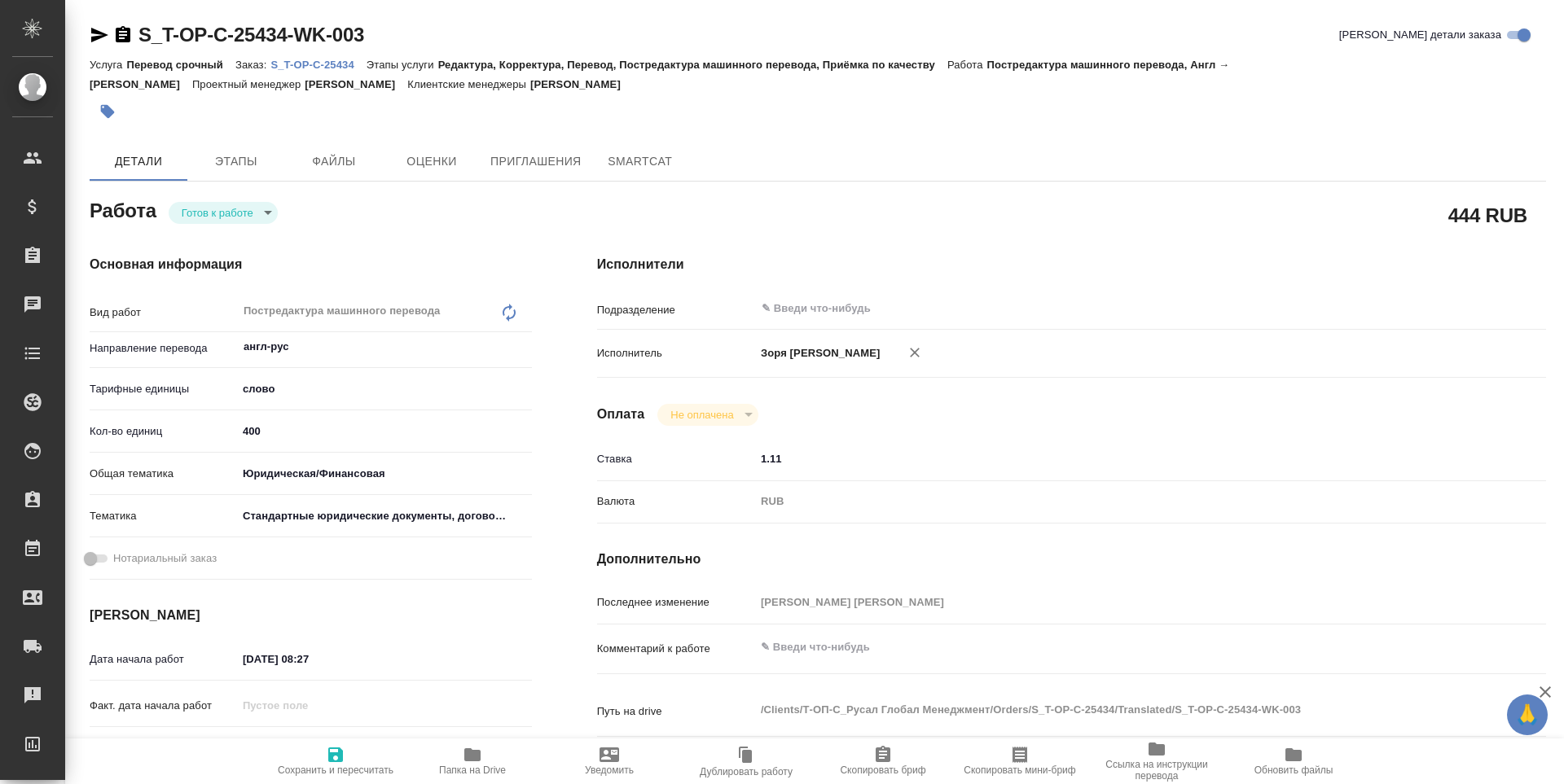
type textarea "x"
